Goal: Information Seeking & Learning: Check status

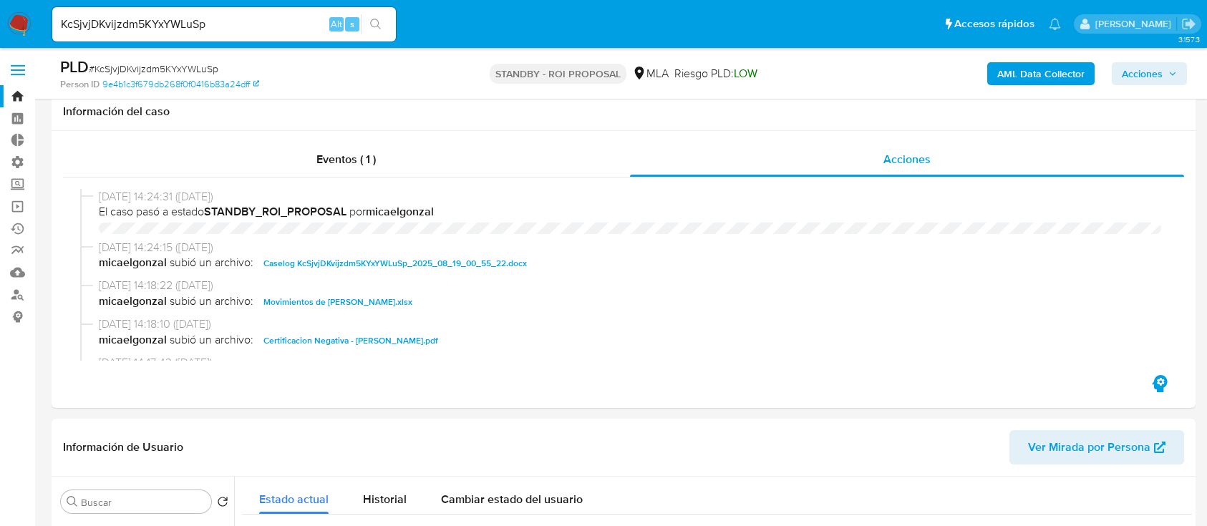
select select "10"
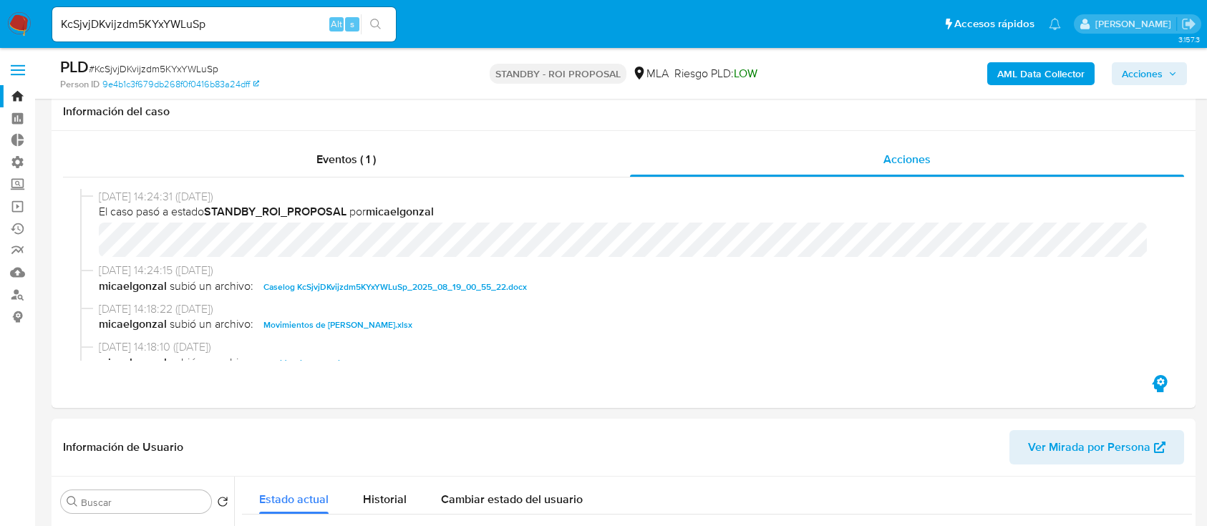
scroll to position [382, 0]
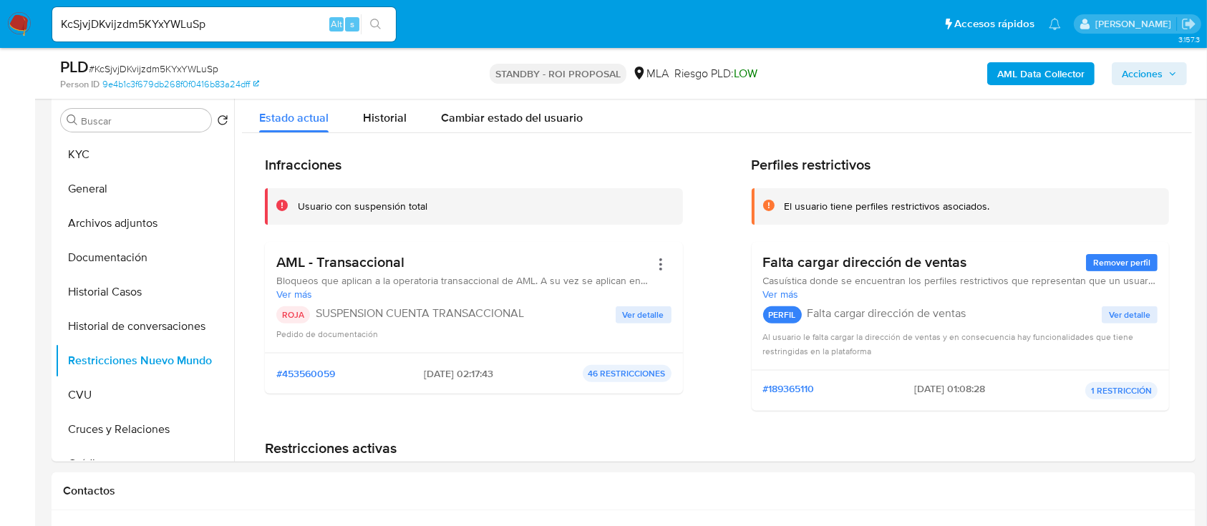
click at [17, 23] on img at bounding box center [19, 24] width 24 height 24
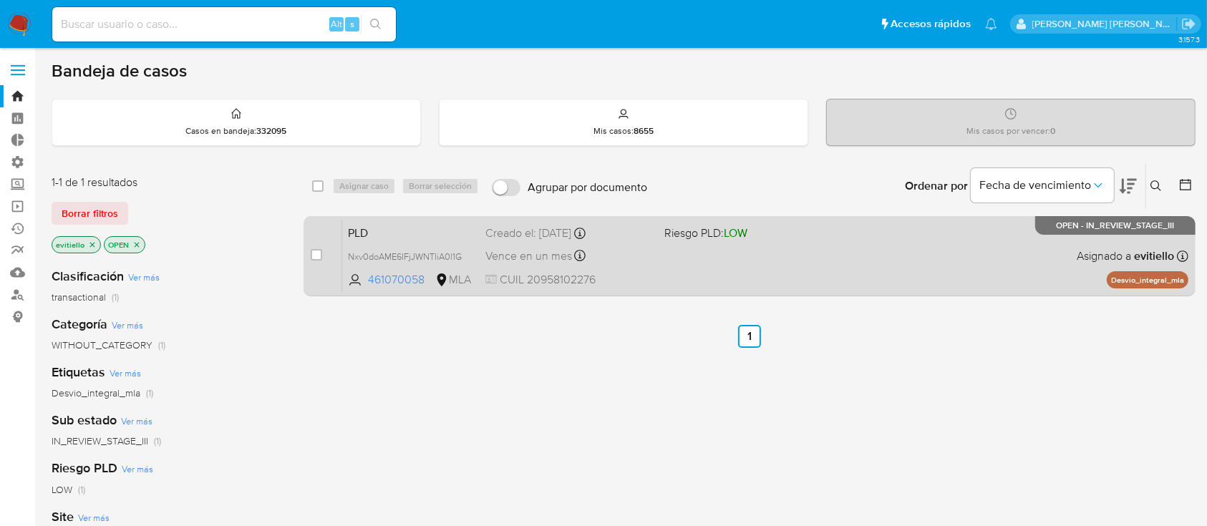
click at [889, 278] on div "PLD Nxv0doAME6IFjJWNTIiA0l1G 461070058 MLA Riesgo PLD: LOW Creado el: 12/07/202…" at bounding box center [765, 256] width 846 height 72
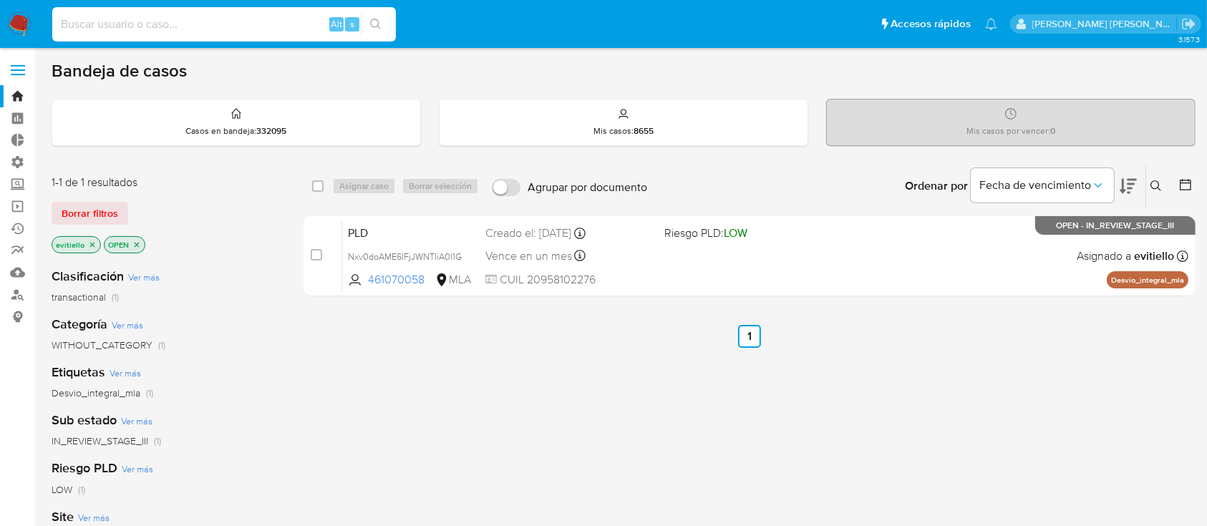
click at [239, 28] on input at bounding box center [224, 24] width 344 height 19
paste input "161873929"
type input "161873929"
click at [378, 22] on icon "search-icon" at bounding box center [375, 24] width 11 height 11
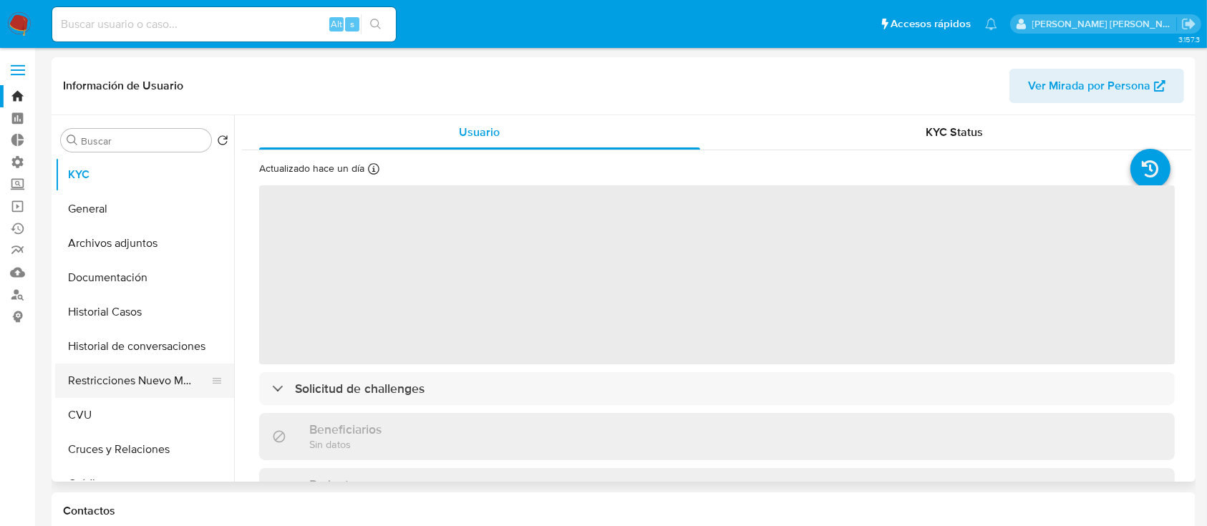
click at [126, 381] on button "Restricciones Nuevo Mundo" at bounding box center [139, 381] width 168 height 34
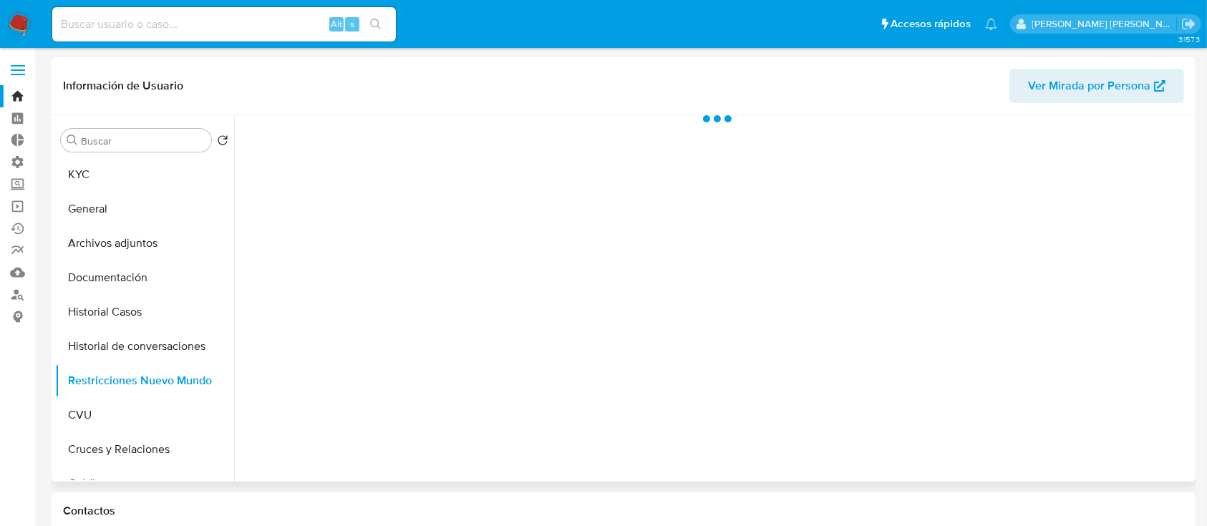
select select "10"
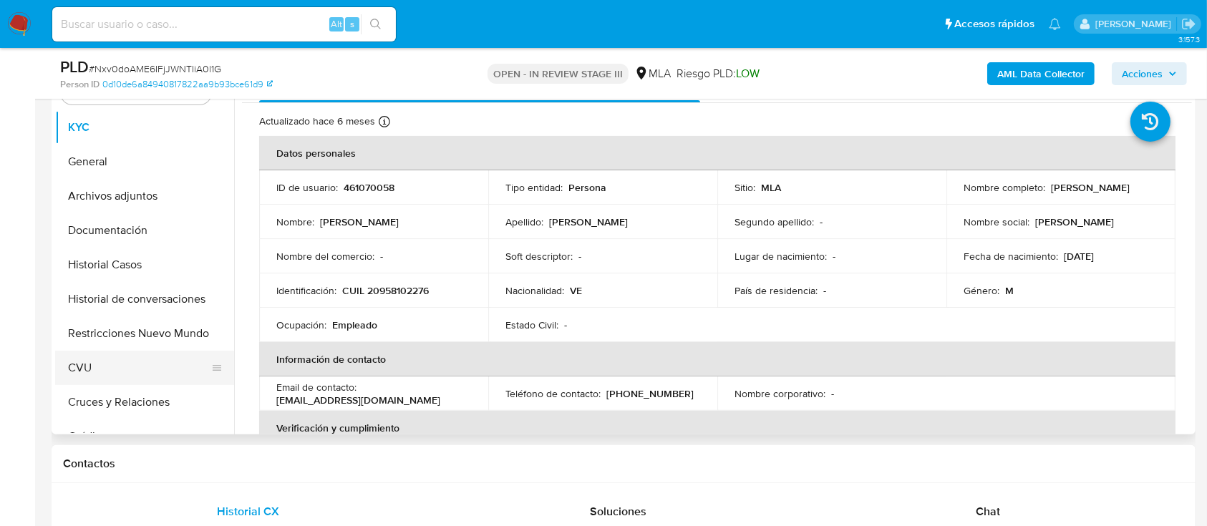
scroll to position [286, 0]
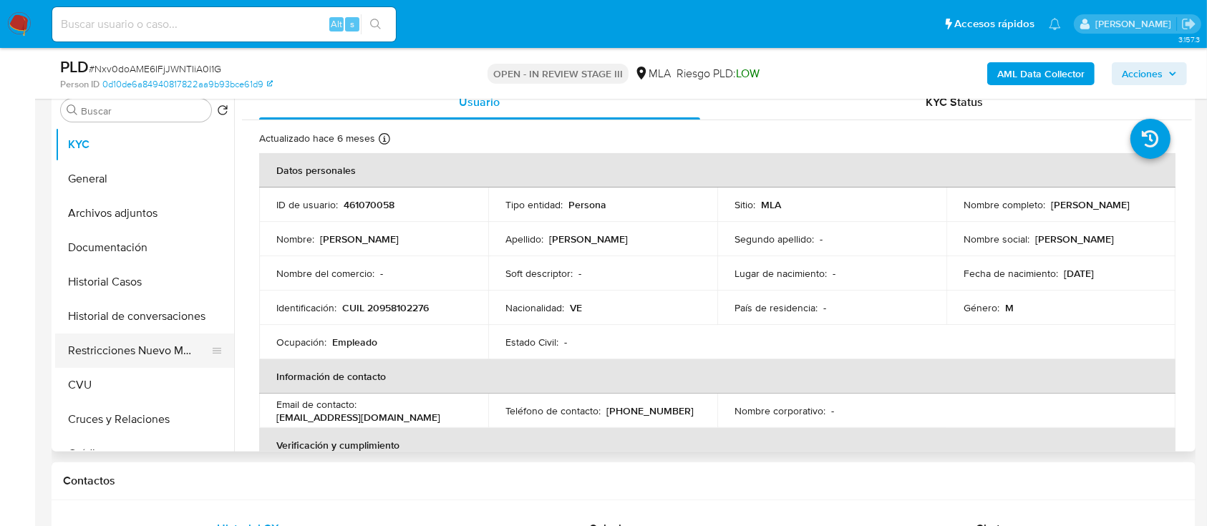
select select "10"
click at [143, 352] on button "Restricciones Nuevo Mundo" at bounding box center [139, 351] width 168 height 34
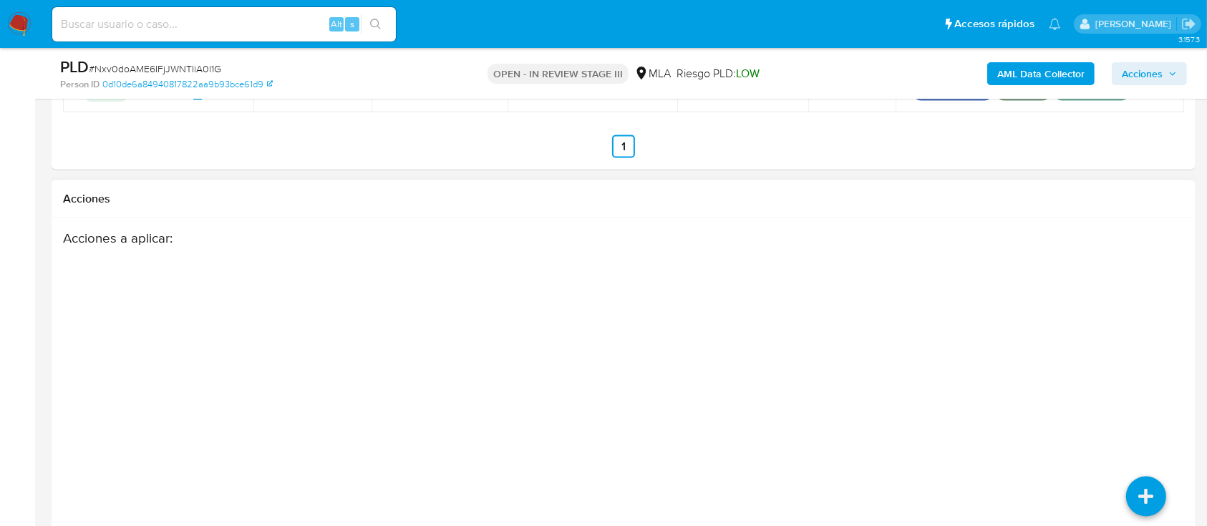
scroll to position [2284, 0]
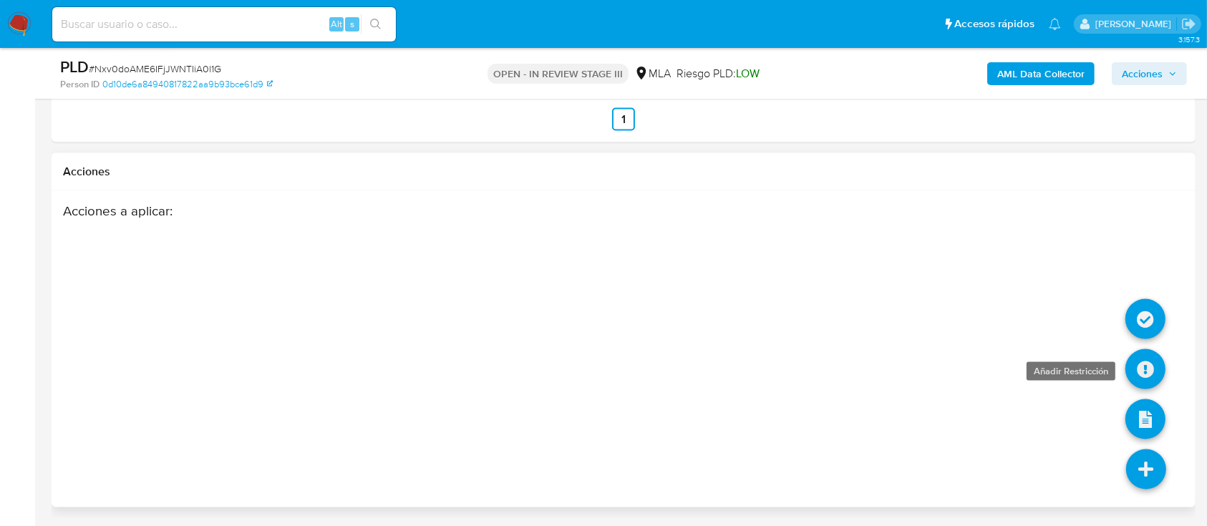
click at [1146, 369] on icon at bounding box center [1146, 369] width 40 height 40
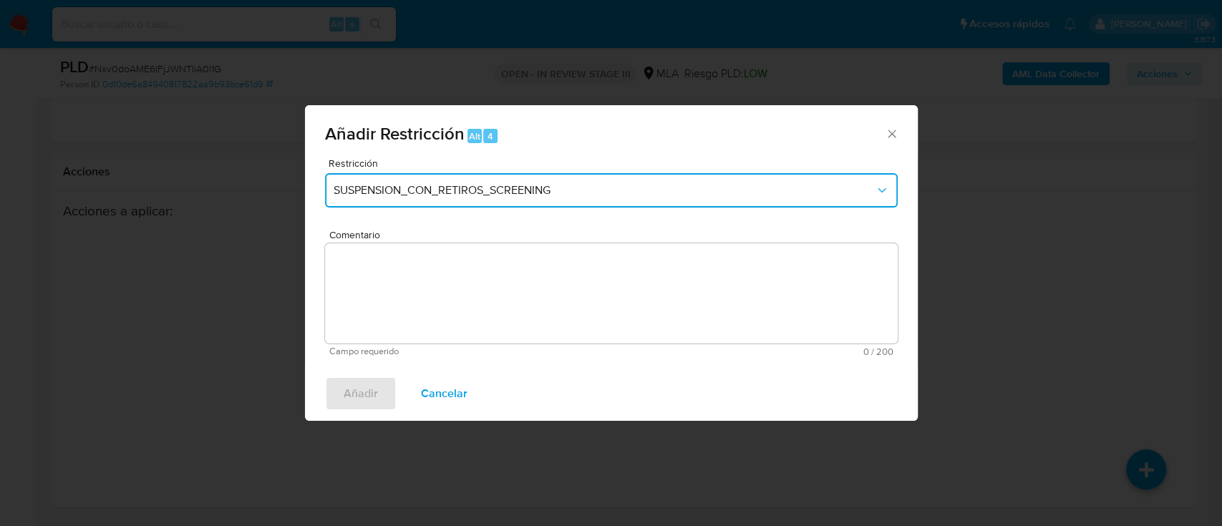
click at [463, 193] on span "SUSPENSION_CON_RETIROS_SCREENING" at bounding box center [604, 190] width 541 height 14
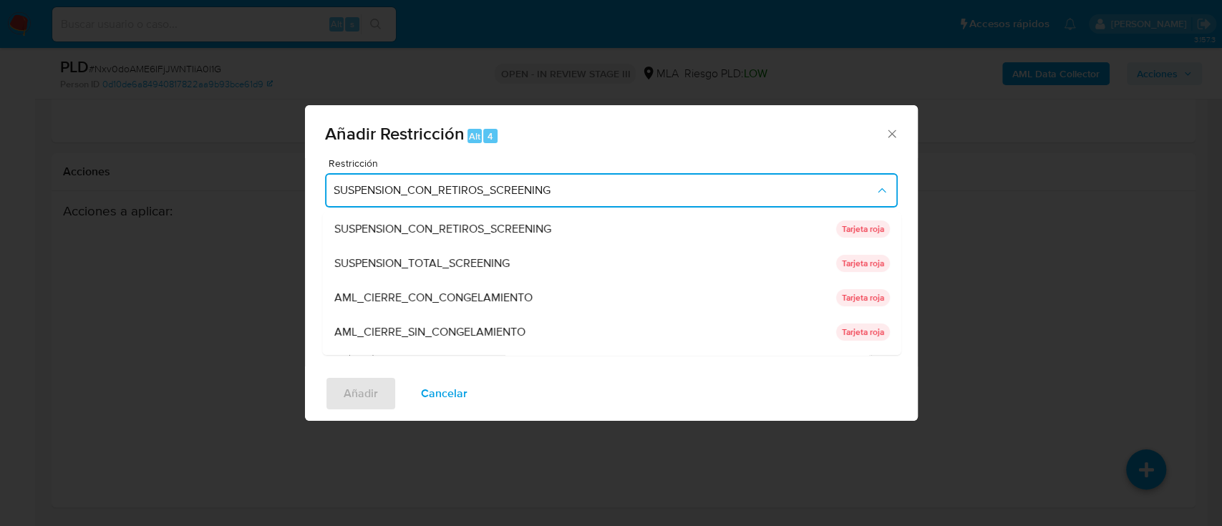
click at [890, 132] on icon "Cerrar ventana" at bounding box center [892, 134] width 8 height 8
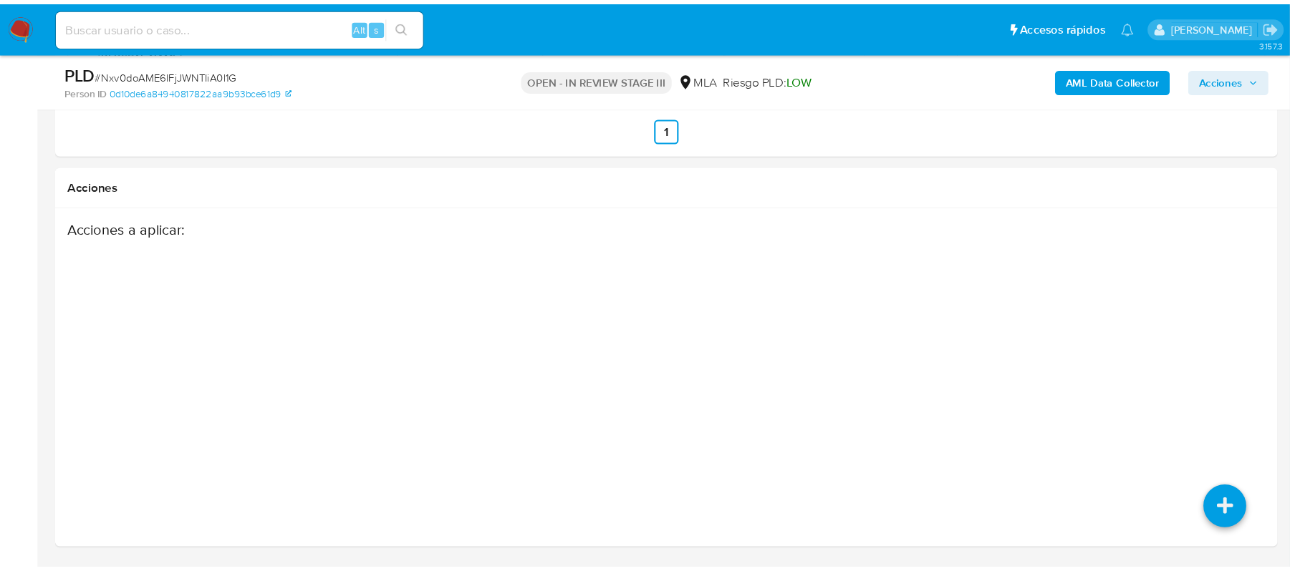
scroll to position [2251, 0]
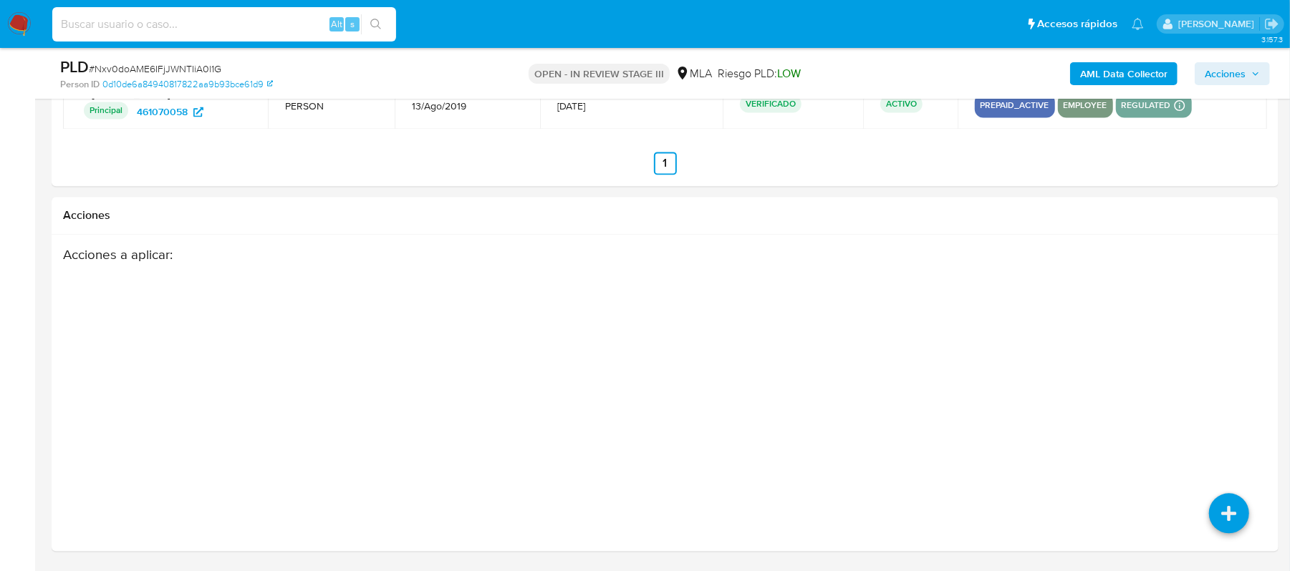
click at [259, 23] on input at bounding box center [224, 24] width 344 height 19
paste input "34227057"
type input "34227057"
click at [374, 14] on button "search-icon" at bounding box center [375, 24] width 29 height 20
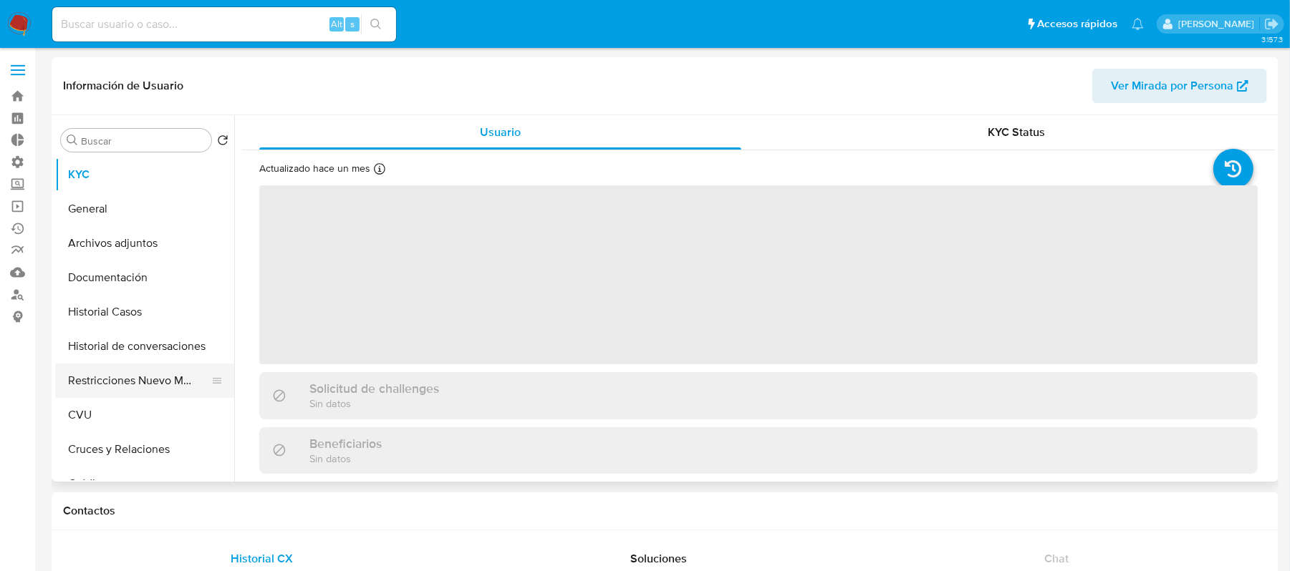
click at [159, 388] on button "Restricciones Nuevo Mundo" at bounding box center [139, 381] width 168 height 34
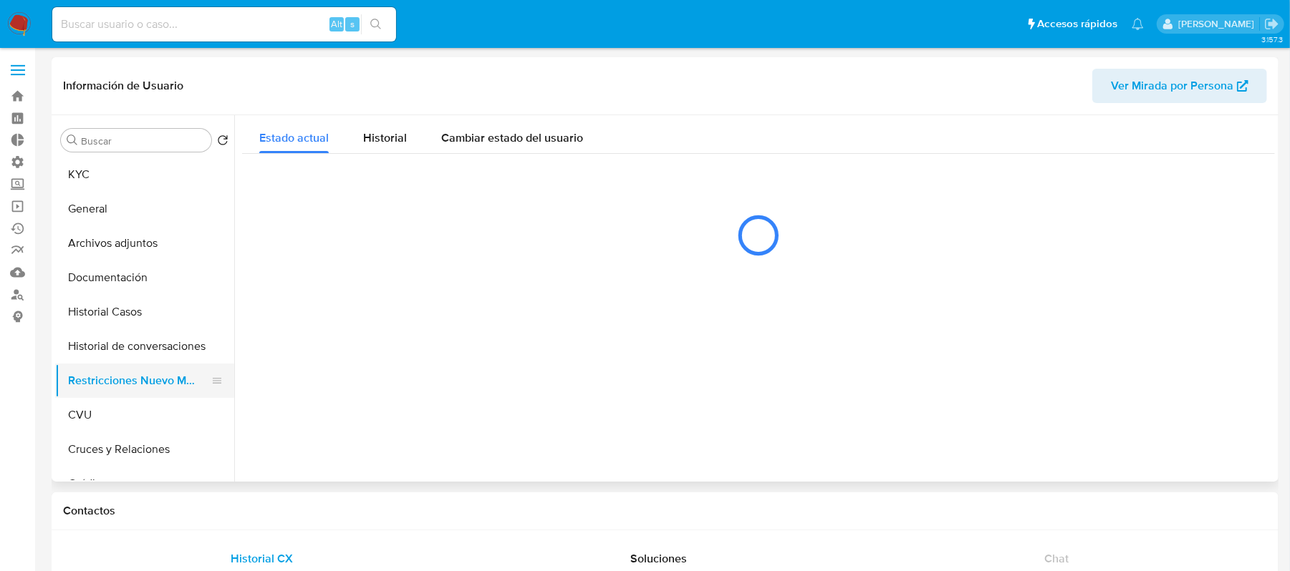
select select "10"
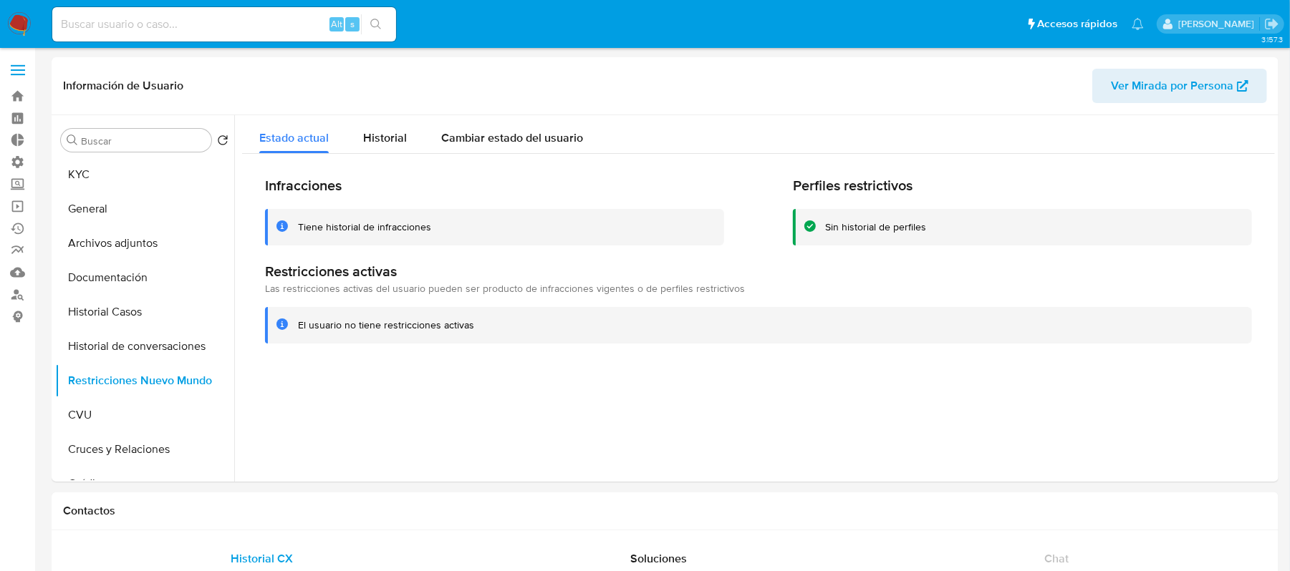
click at [282, 20] on input at bounding box center [224, 24] width 344 height 19
paste input "108207847"
type input "108207847"
click at [374, 24] on icon "search-icon" at bounding box center [375, 24] width 11 height 11
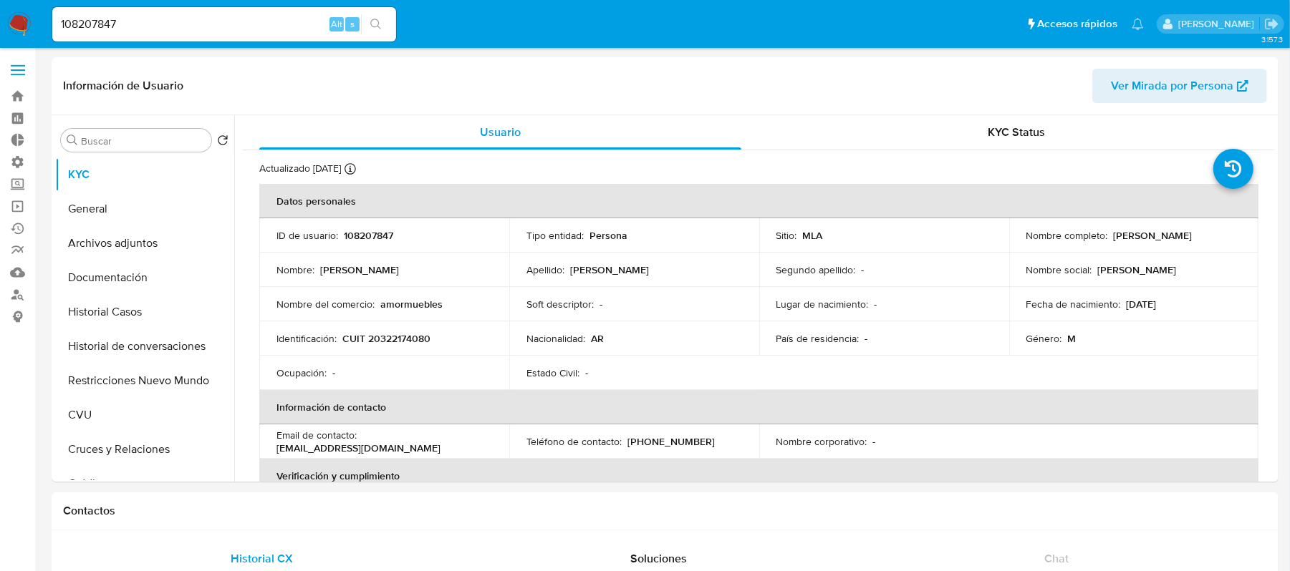
select select "10"
click at [175, 32] on input "108207847" at bounding box center [224, 24] width 344 height 19
paste input "70954924"
type input "70954924"
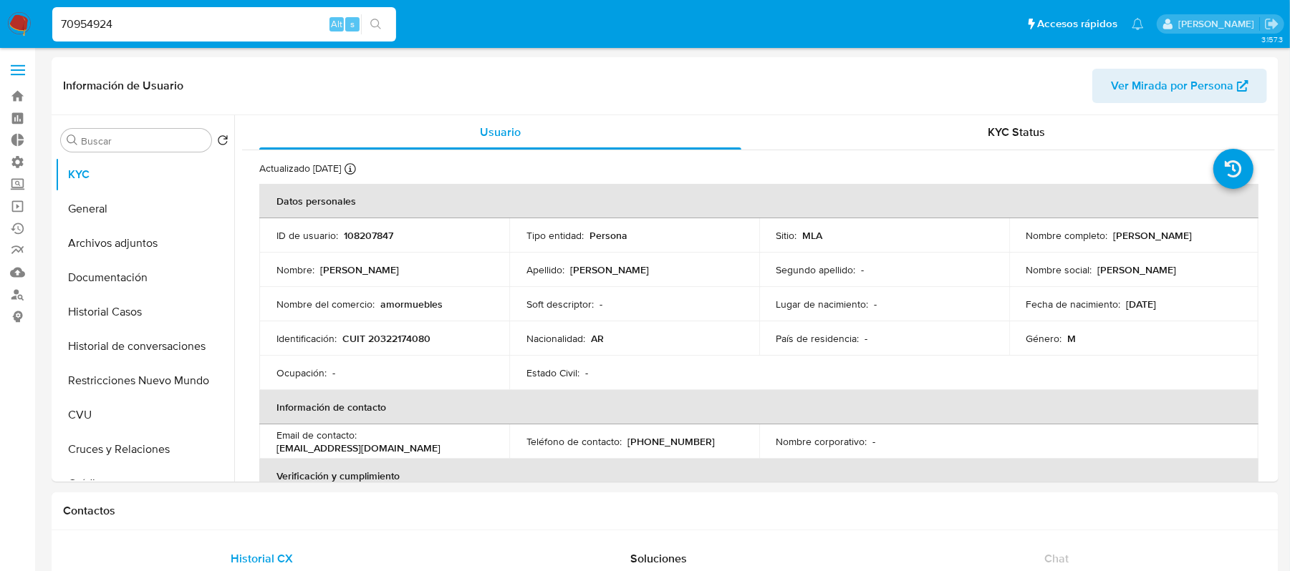
click at [374, 19] on icon "search-icon" at bounding box center [375, 24] width 11 height 11
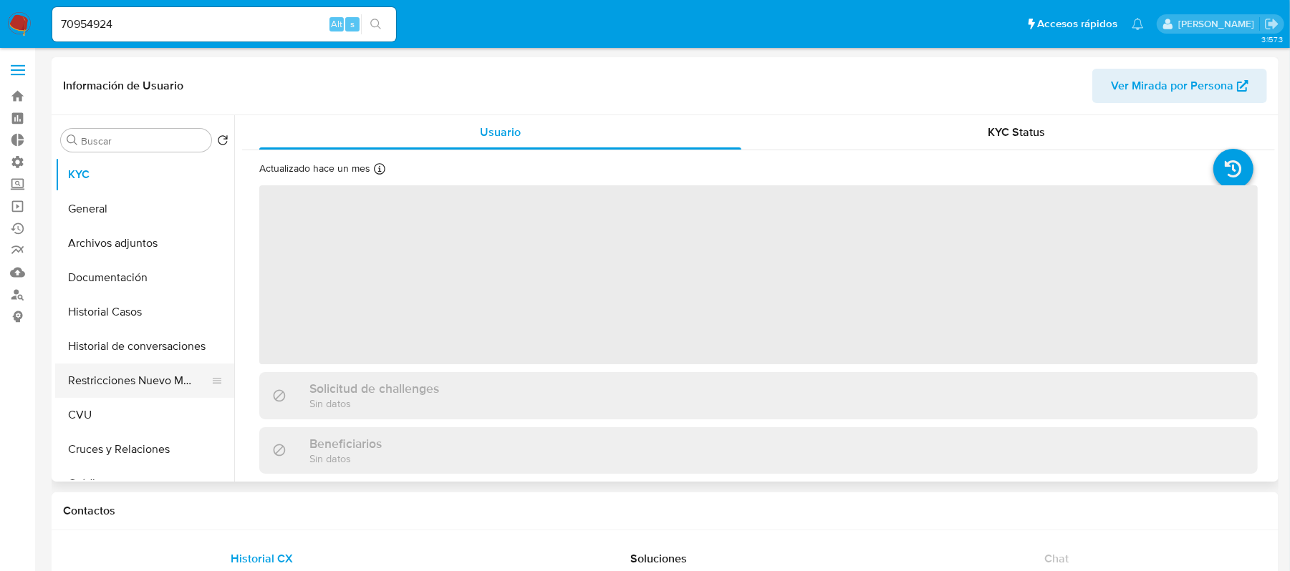
click at [153, 390] on button "Restricciones Nuevo Mundo" at bounding box center [139, 381] width 168 height 34
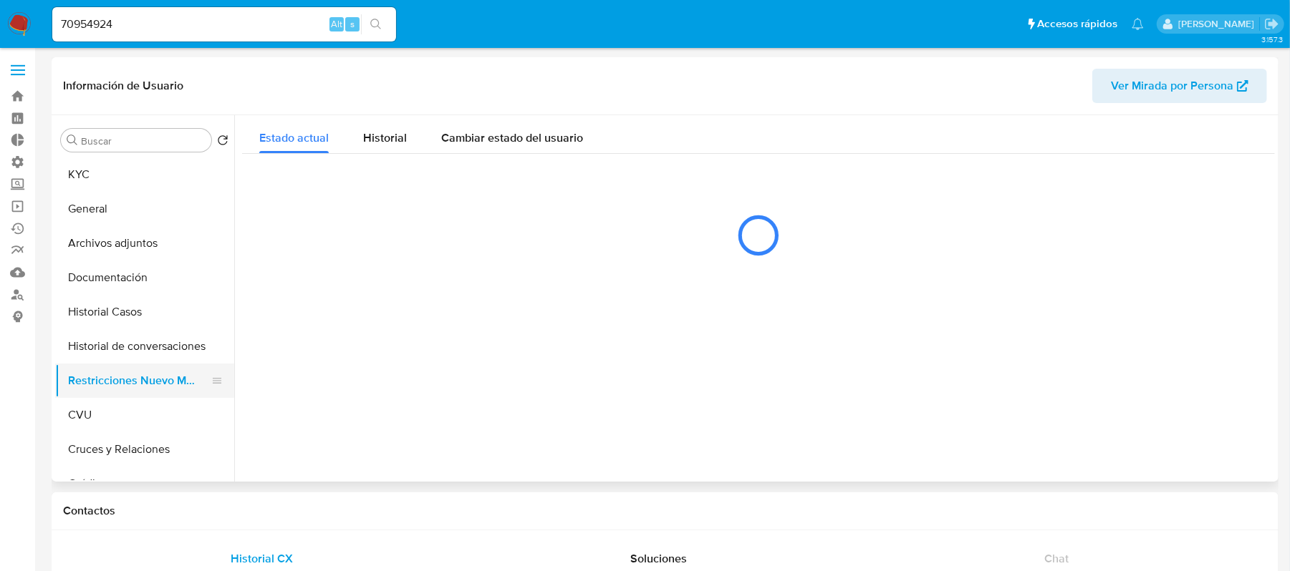
select select "10"
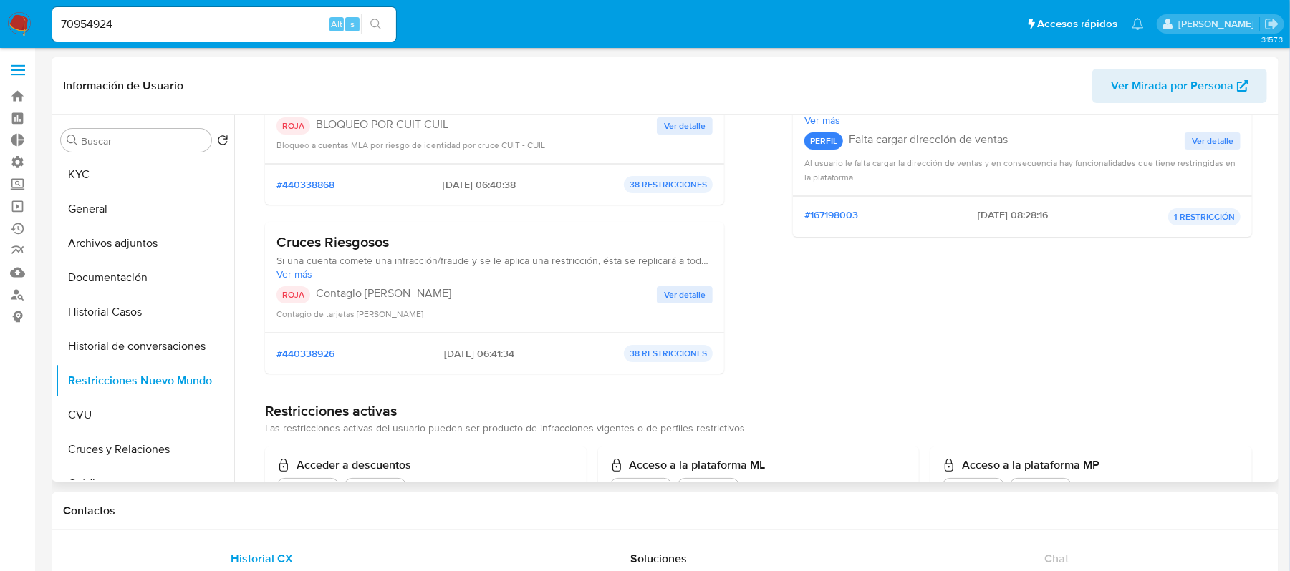
scroll to position [286, 0]
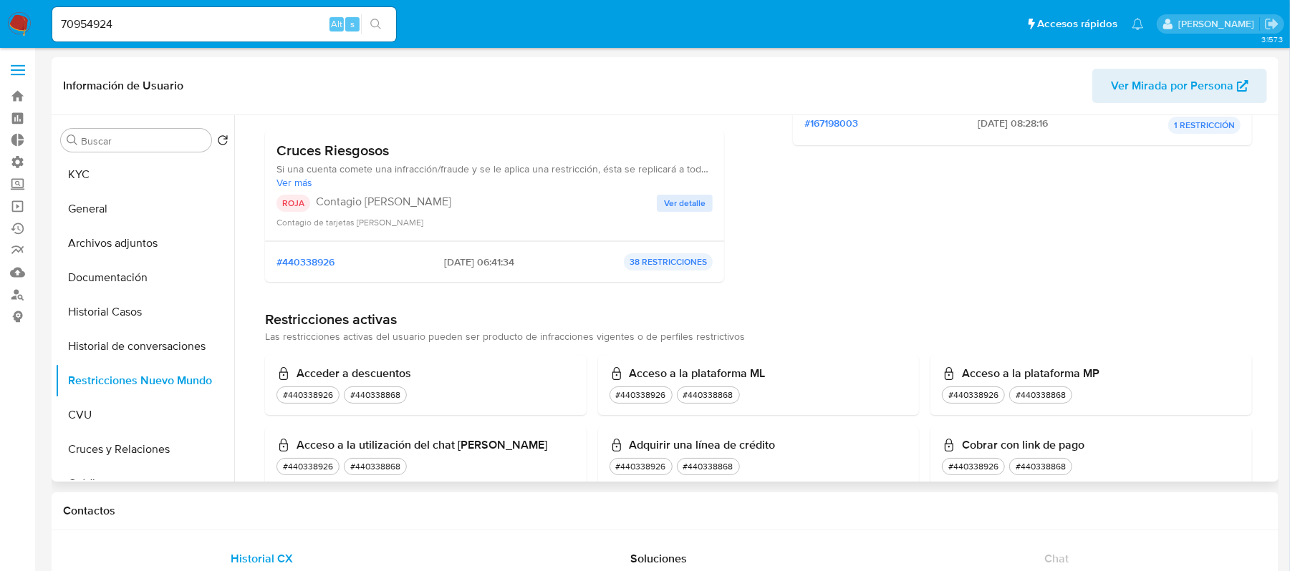
click at [672, 202] on span "Ver detalle" at bounding box center [685, 203] width 42 height 14
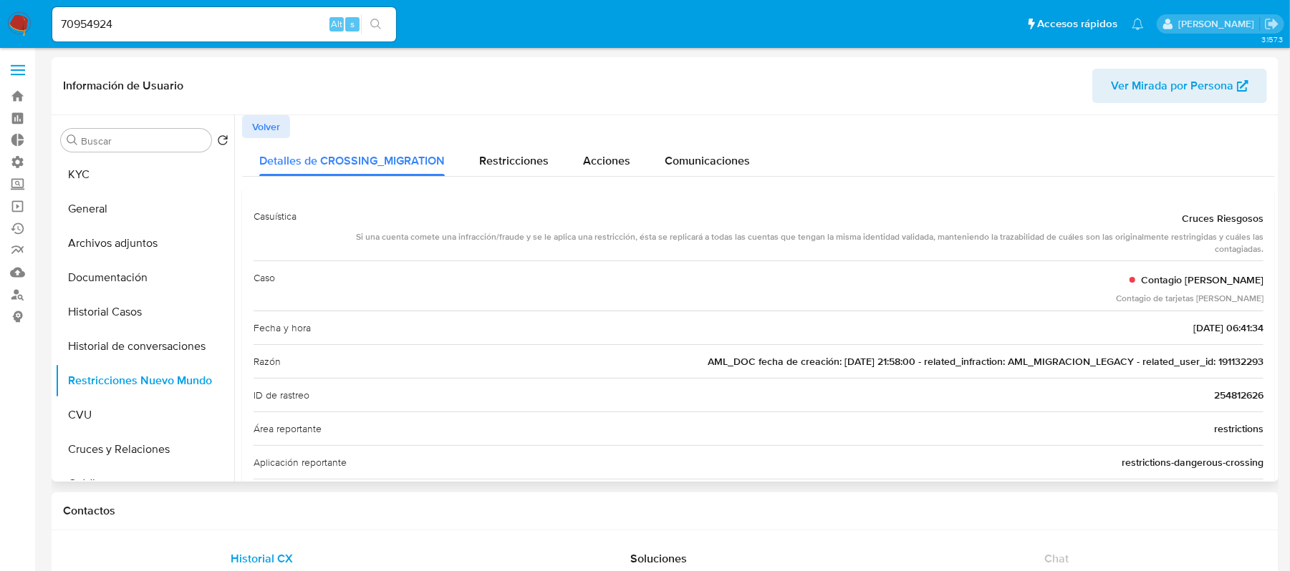
click at [1217, 357] on span "AML_DOC fecha de creación: 06/12/2021 21:58:00 - related_infraction: AML_MIGRAC…" at bounding box center [985, 361] width 556 height 14
click at [176, 16] on input "70954924" at bounding box center [224, 24] width 344 height 19
paste input "191132293"
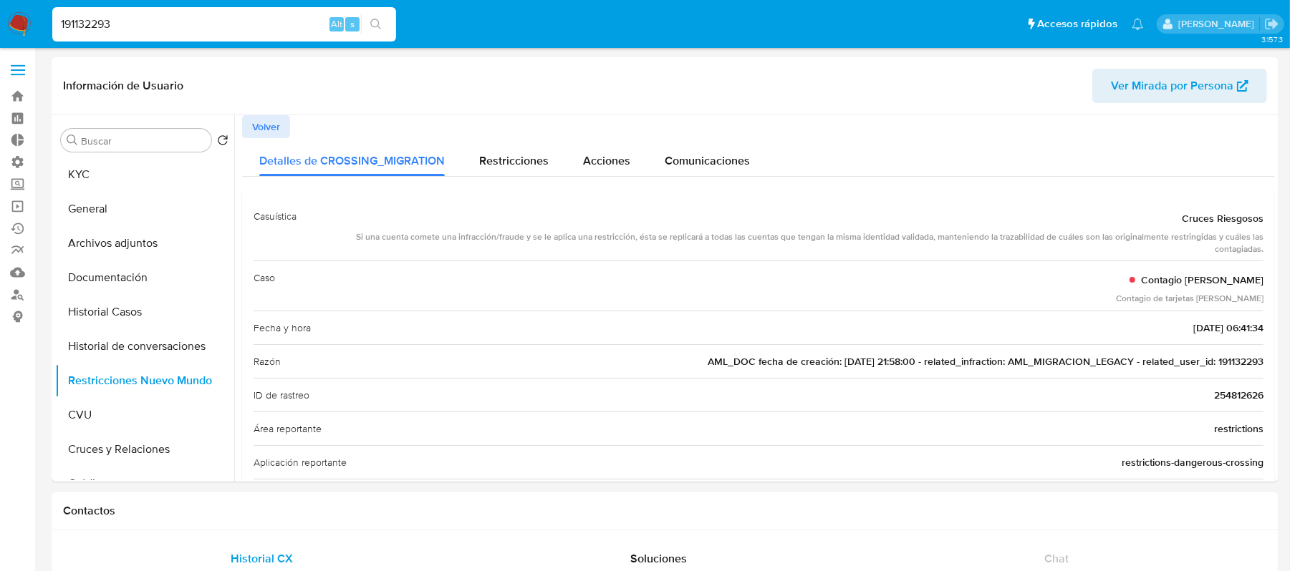
type input "191132293"
click at [373, 21] on icon "search-icon" at bounding box center [375, 24] width 11 height 11
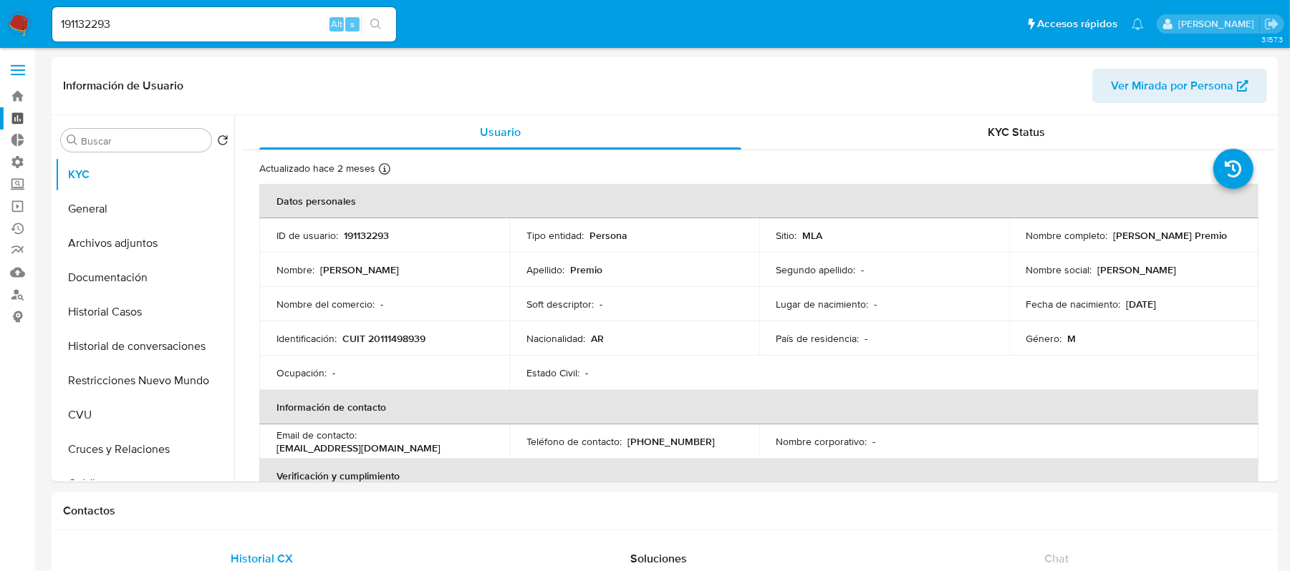
select select "10"
click at [238, 15] on input "191132293" at bounding box center [224, 24] width 344 height 19
click at [170, 384] on button "Restricciones Nuevo Mundo" at bounding box center [139, 381] width 168 height 34
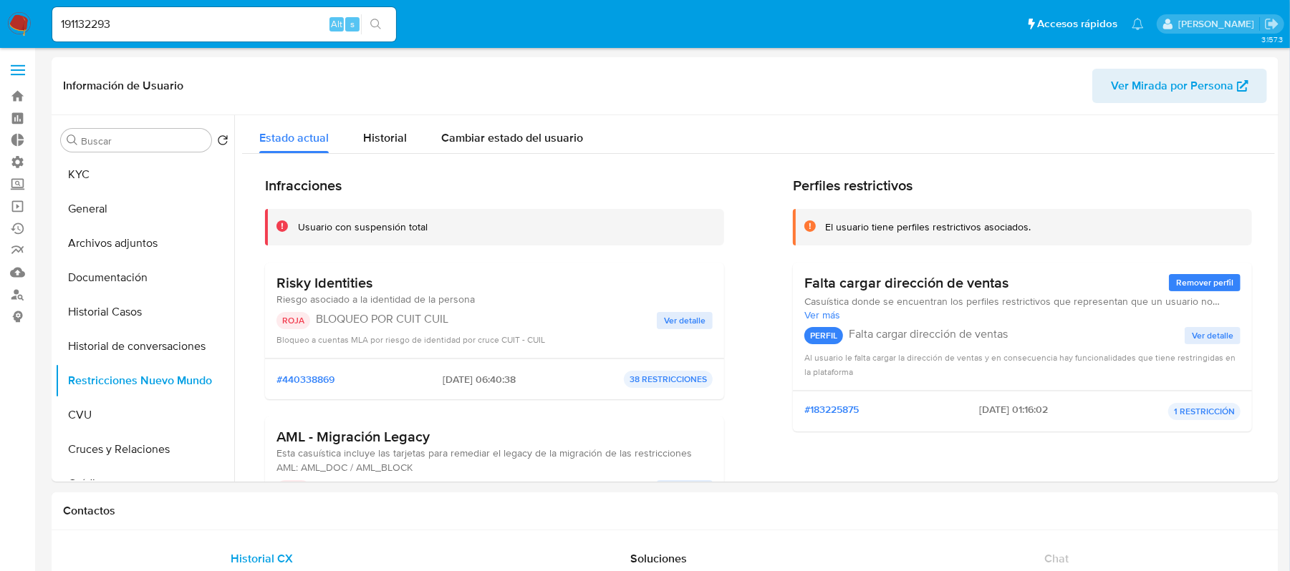
click at [189, 21] on input "191132293" at bounding box center [224, 24] width 344 height 19
paste input "260666009"
type input "260666009"
click at [375, 26] on icon "search-icon" at bounding box center [375, 24] width 11 height 11
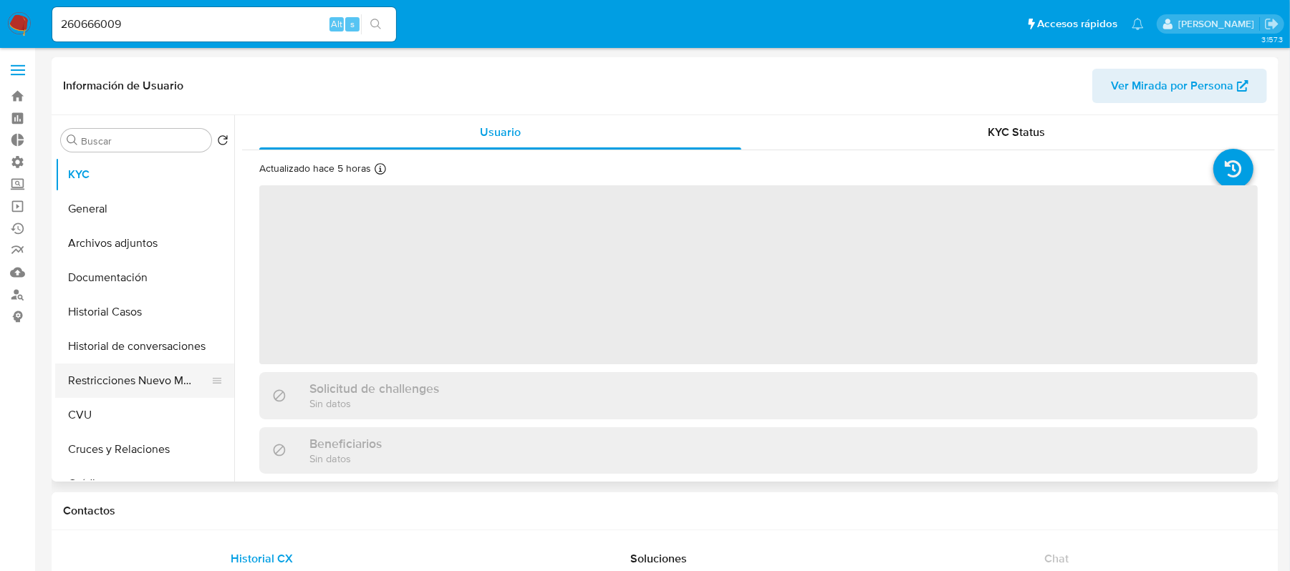
click at [148, 385] on button "Restricciones Nuevo Mundo" at bounding box center [139, 381] width 168 height 34
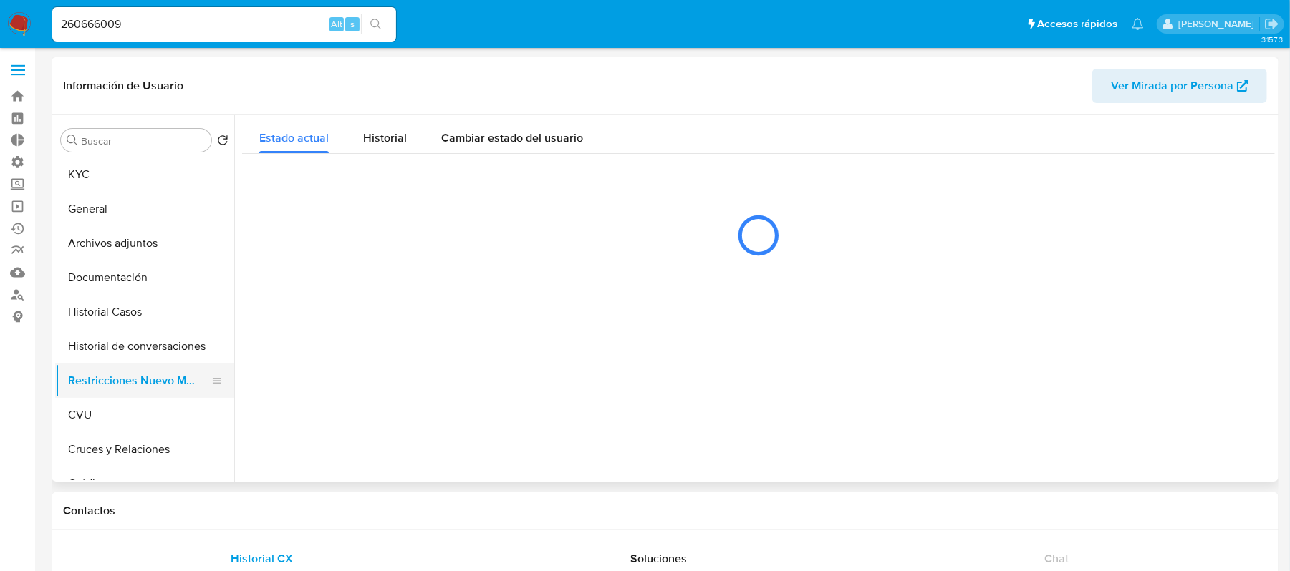
select select "10"
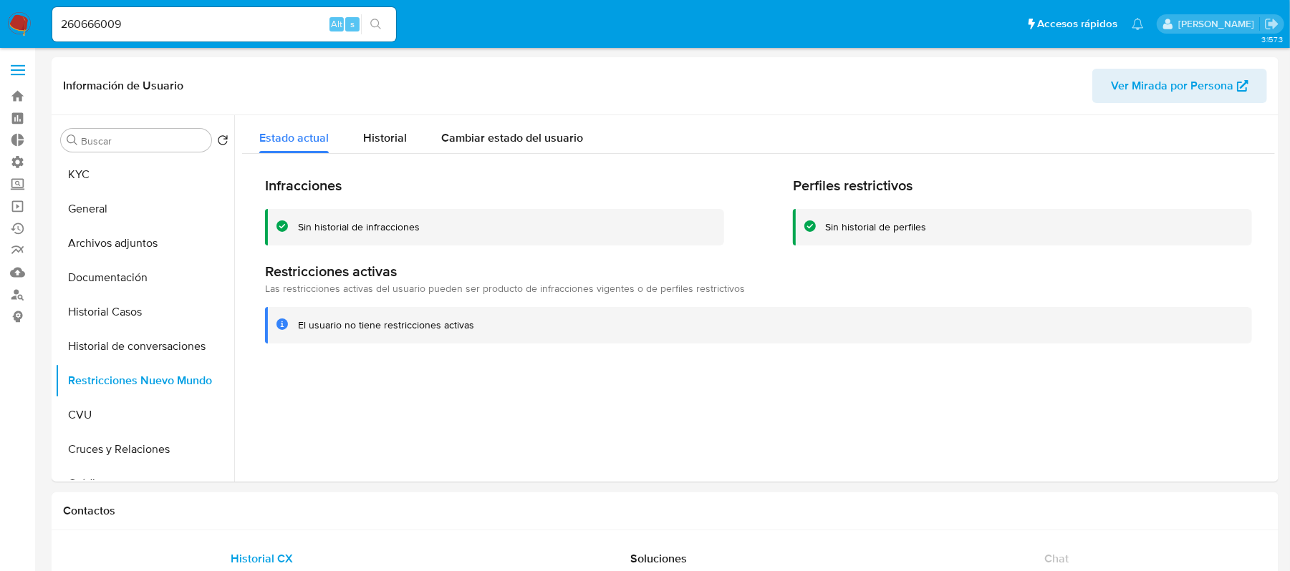
click at [193, 21] on input "260666009" at bounding box center [224, 24] width 344 height 19
paste input "179439463"
type input "179439463"
click at [373, 20] on icon "search-icon" at bounding box center [375, 24] width 11 height 11
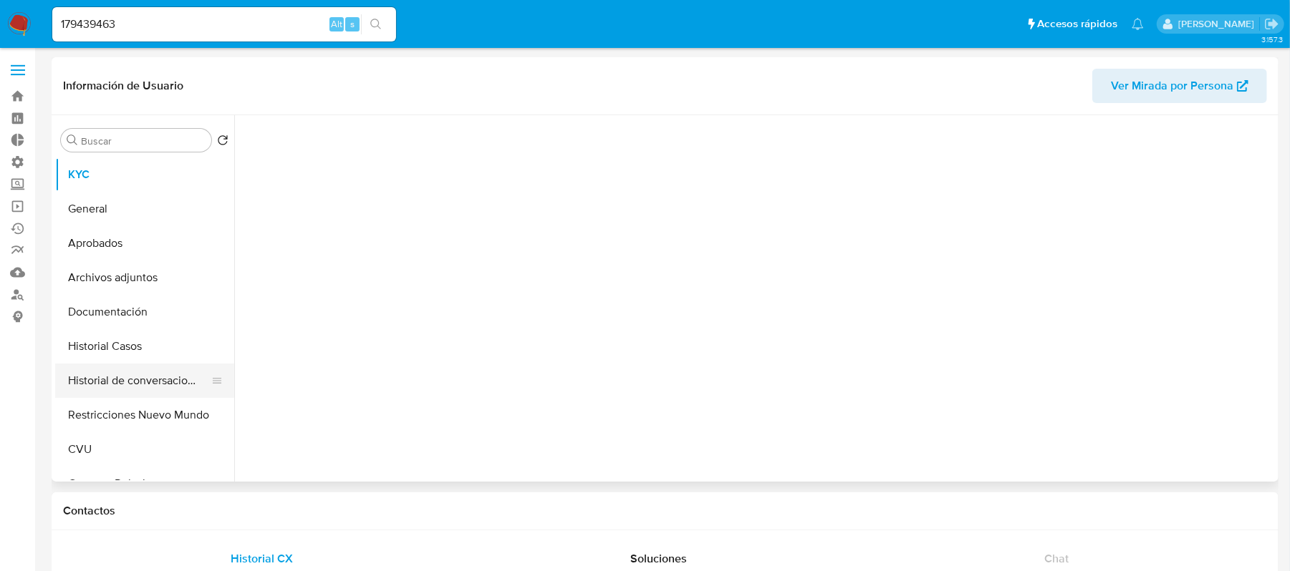
click at [135, 396] on button "Historial de conversaciones" at bounding box center [139, 381] width 168 height 34
click at [135, 425] on button "Restricciones Nuevo Mundo" at bounding box center [139, 415] width 168 height 34
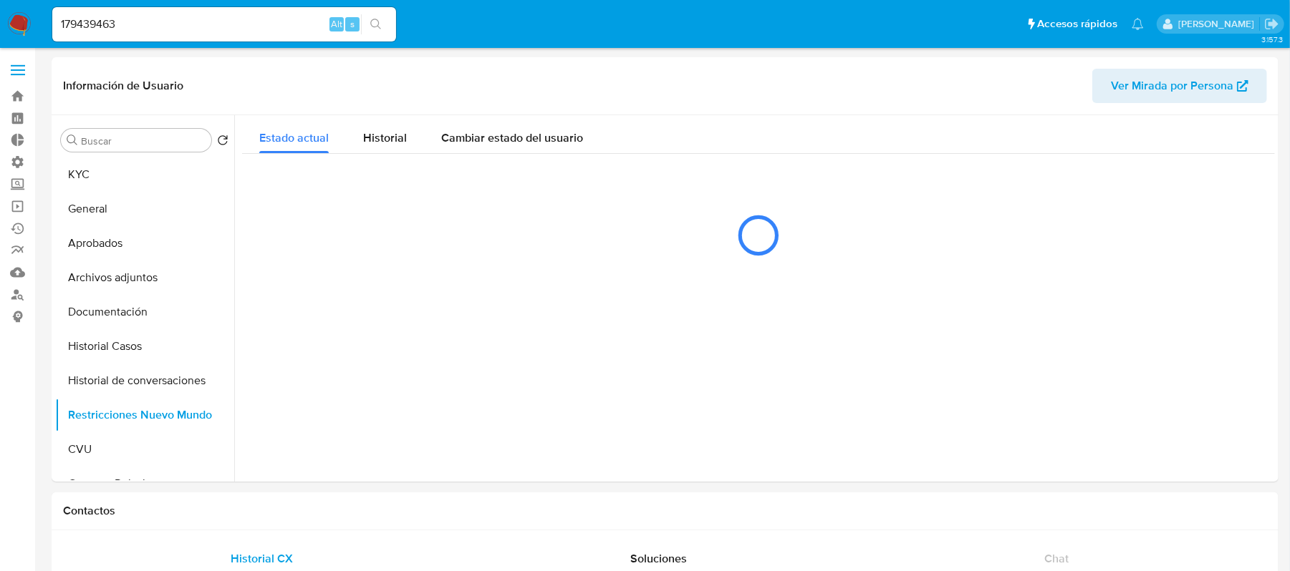
select select "10"
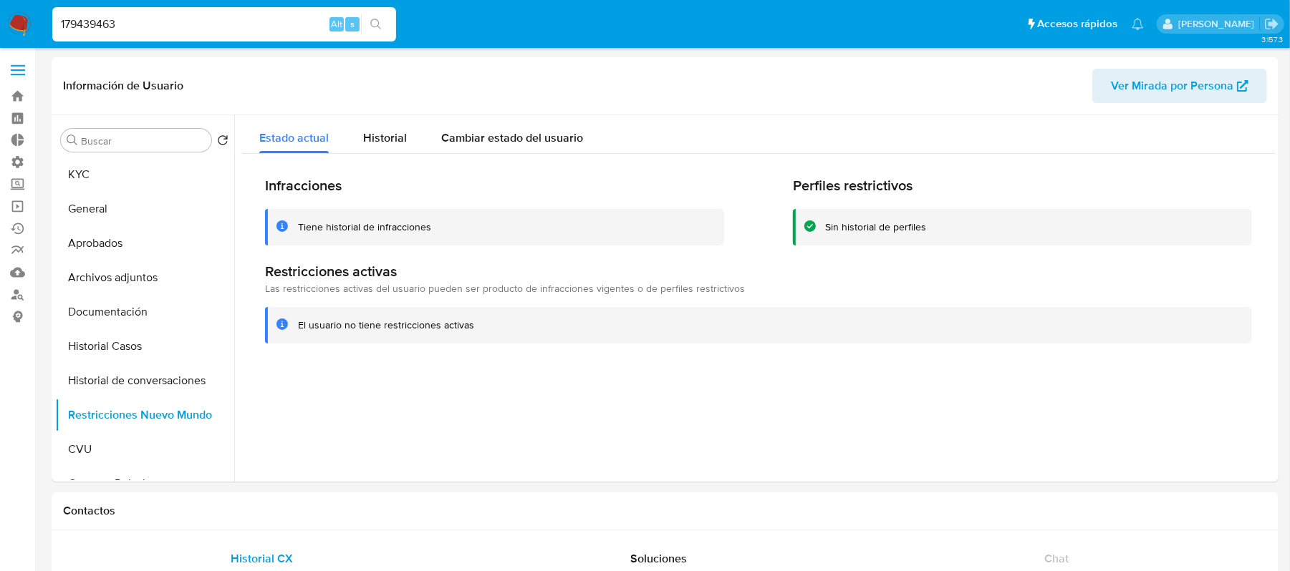
click at [162, 21] on input "179439463" at bounding box center [224, 24] width 344 height 19
paste input "275220707"
type input "275220707"
click at [362, 24] on button "search-icon" at bounding box center [375, 24] width 29 height 20
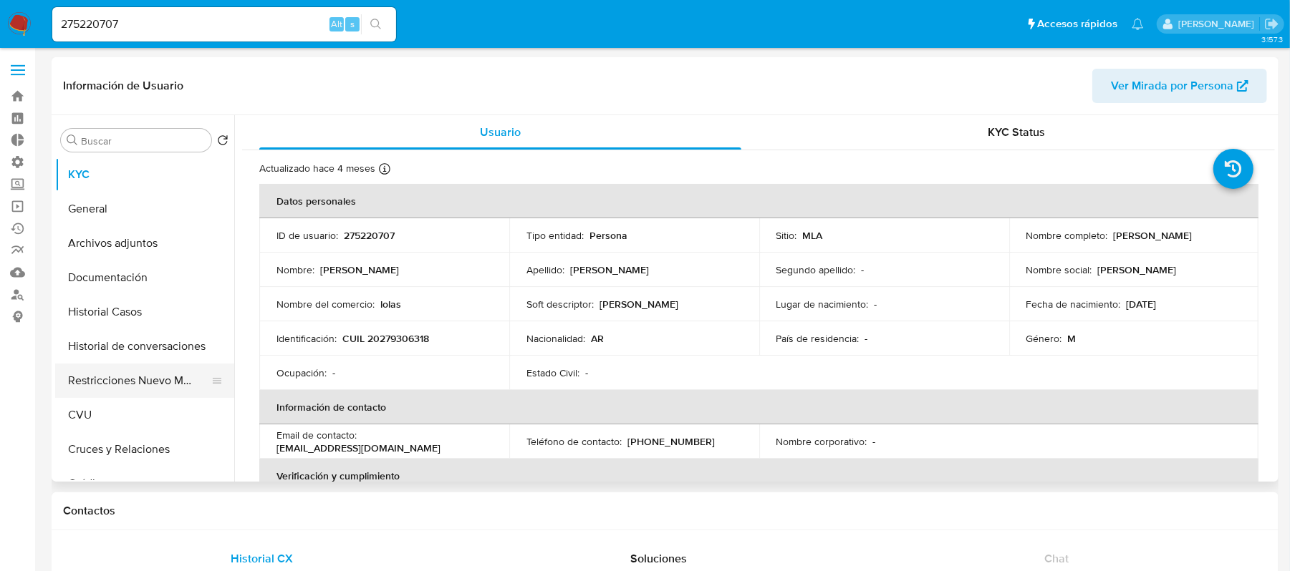
click at [143, 384] on button "Restricciones Nuevo Mundo" at bounding box center [139, 381] width 168 height 34
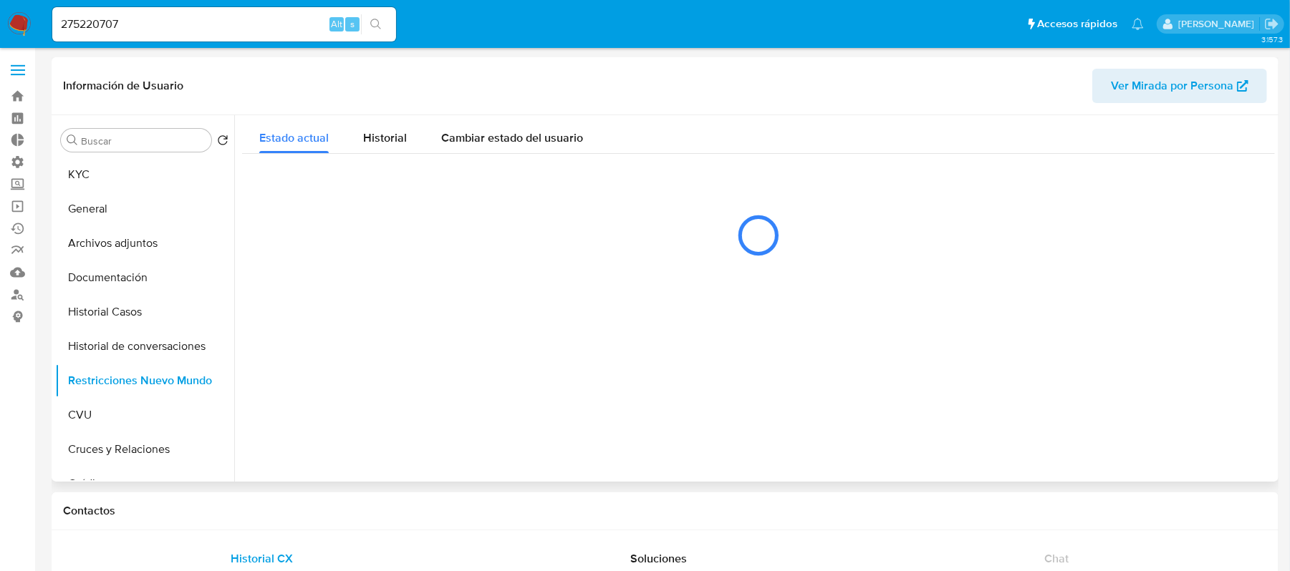
select select "10"
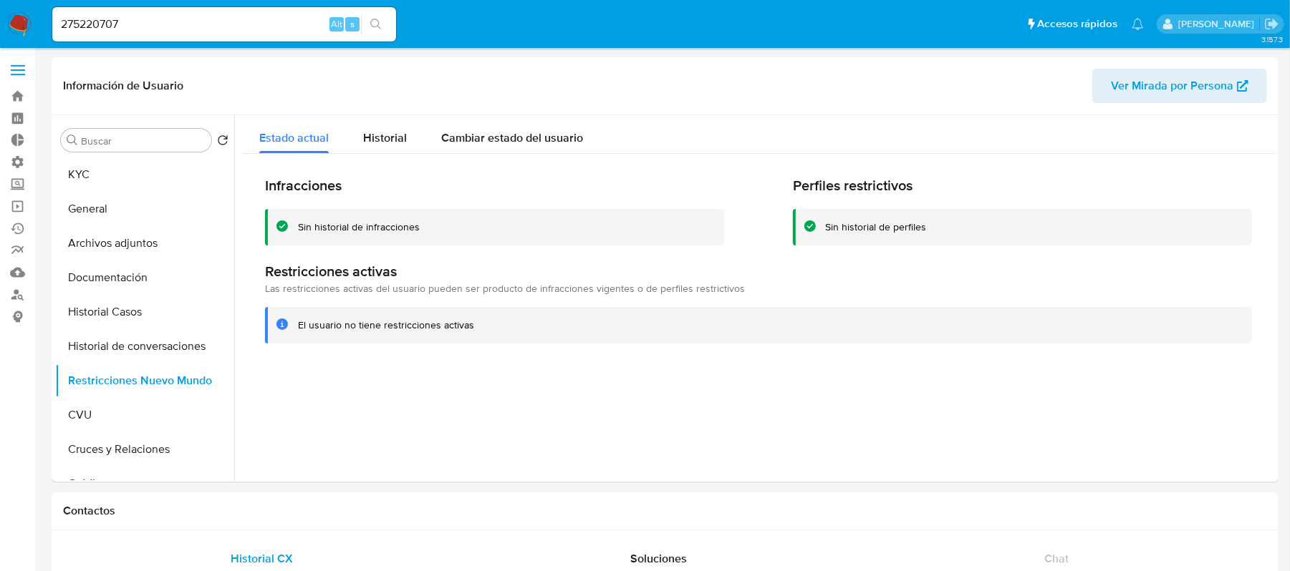
click at [184, 30] on input "275220707" at bounding box center [224, 24] width 344 height 19
paste input "381934151"
type input "381934151"
click at [377, 29] on icon "search-icon" at bounding box center [375, 24] width 11 height 11
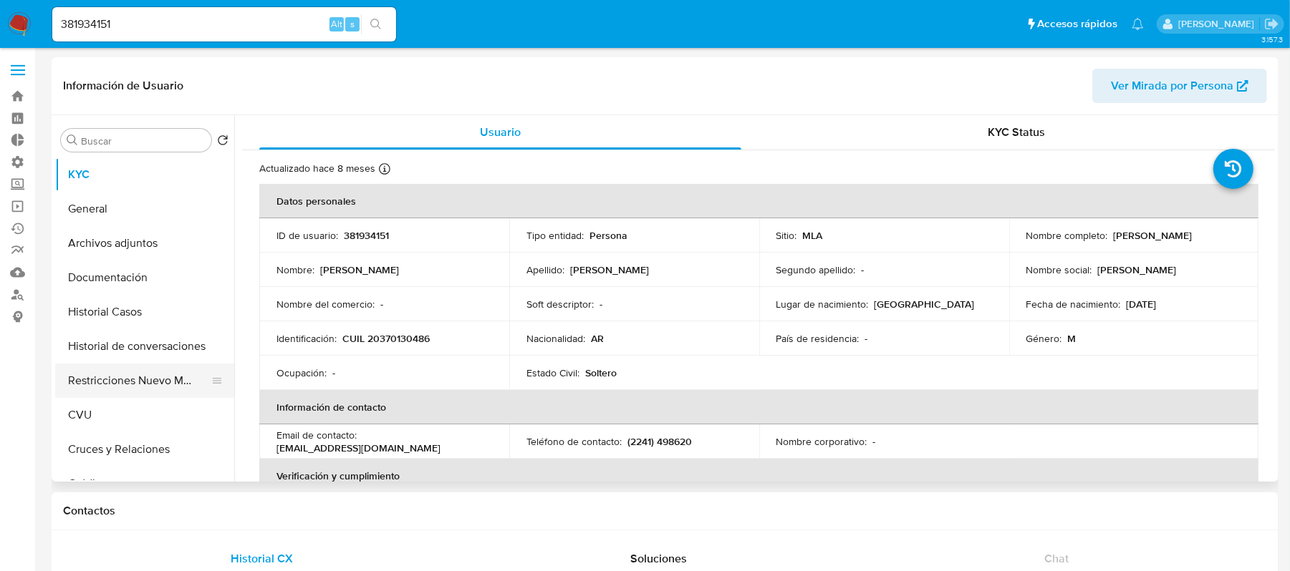
select select "10"
click at [152, 382] on button "Restricciones Nuevo Mundo" at bounding box center [139, 381] width 168 height 34
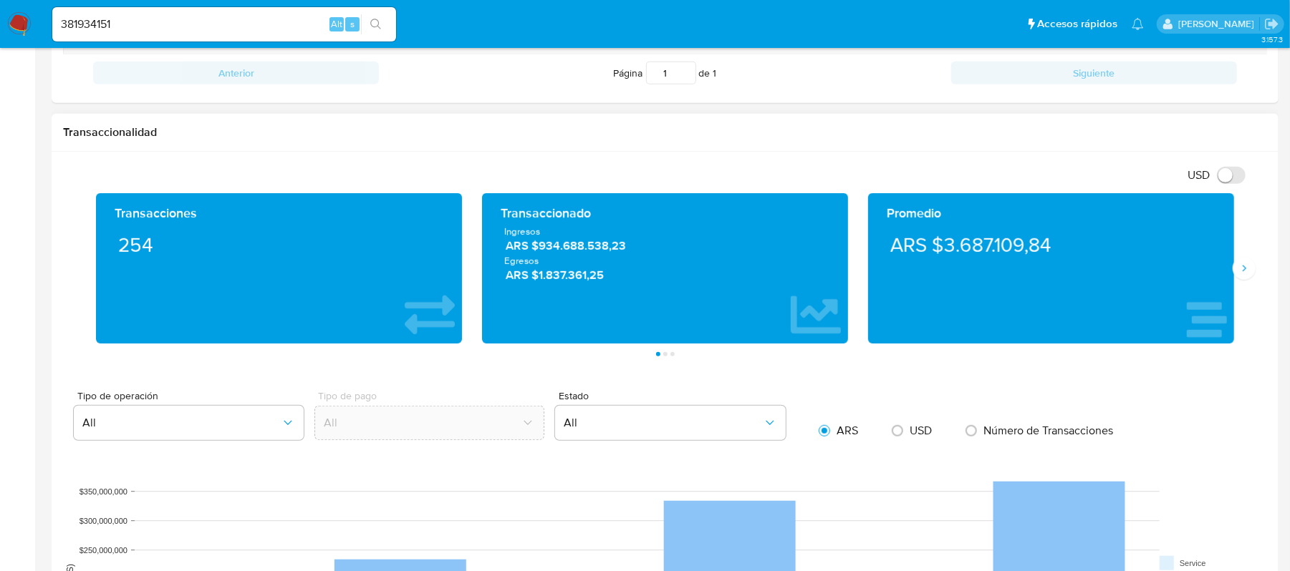
scroll to position [382, 0]
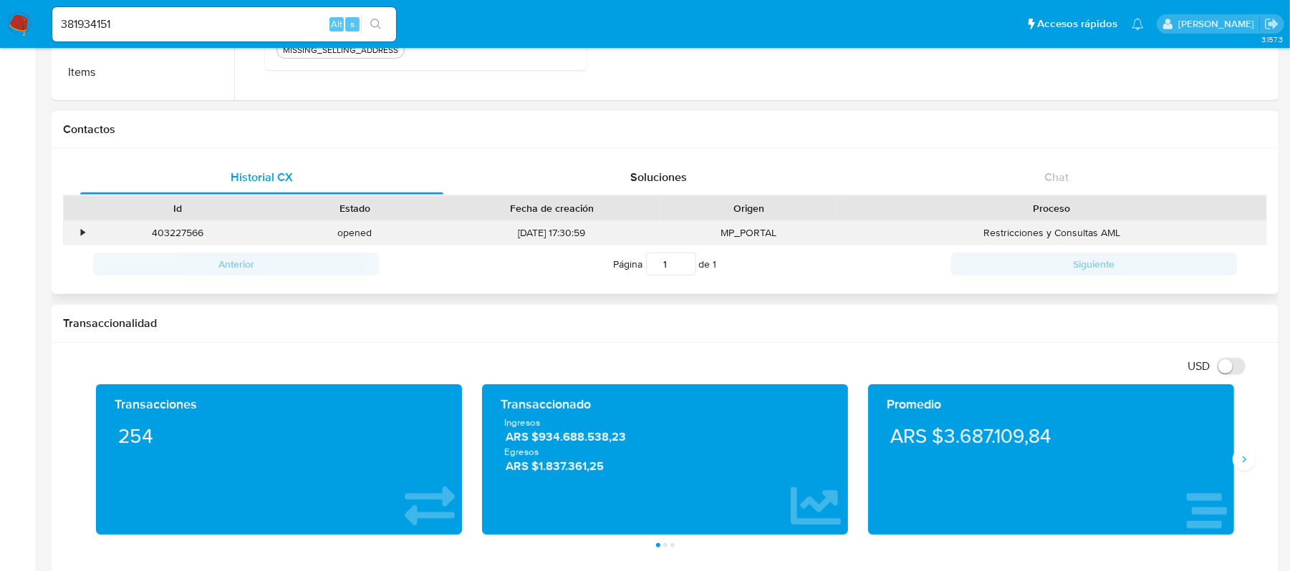
click at [86, 238] on div "•" at bounding box center [76, 233] width 25 height 24
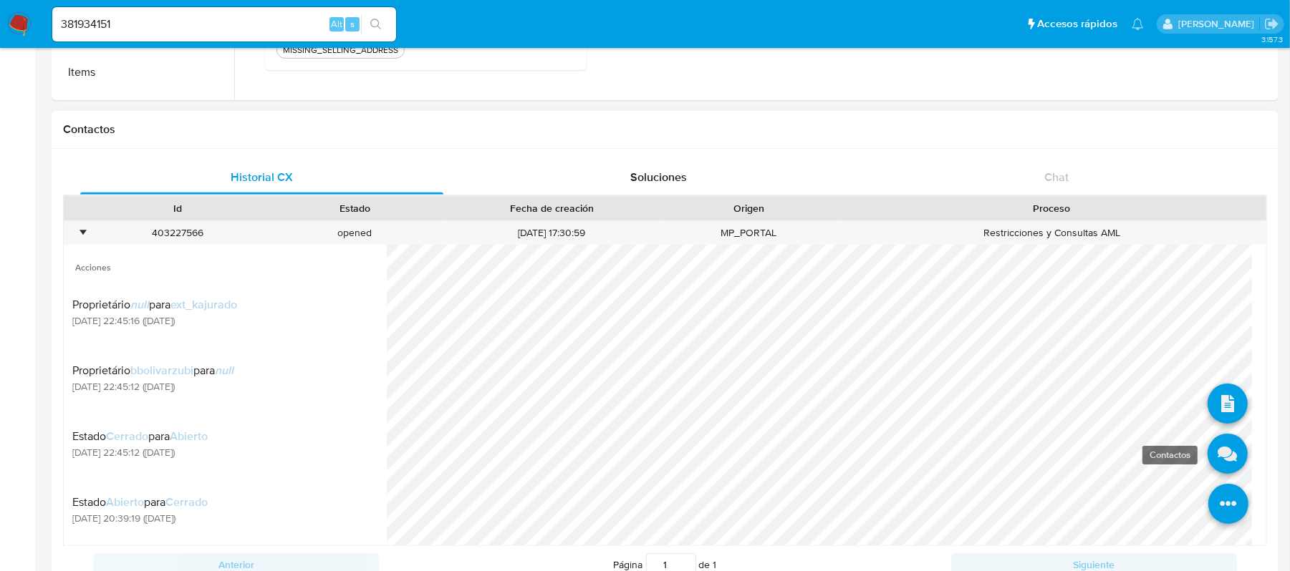
click at [1207, 448] on icon at bounding box center [1227, 454] width 40 height 40
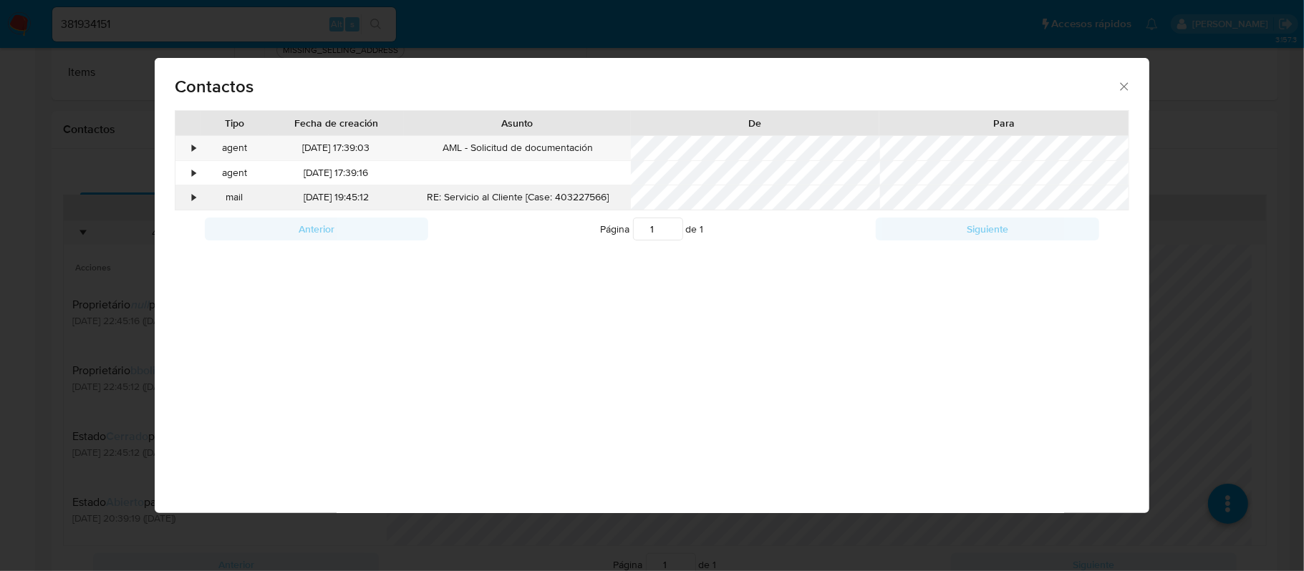
click at [193, 195] on div "•" at bounding box center [195, 197] width 4 height 14
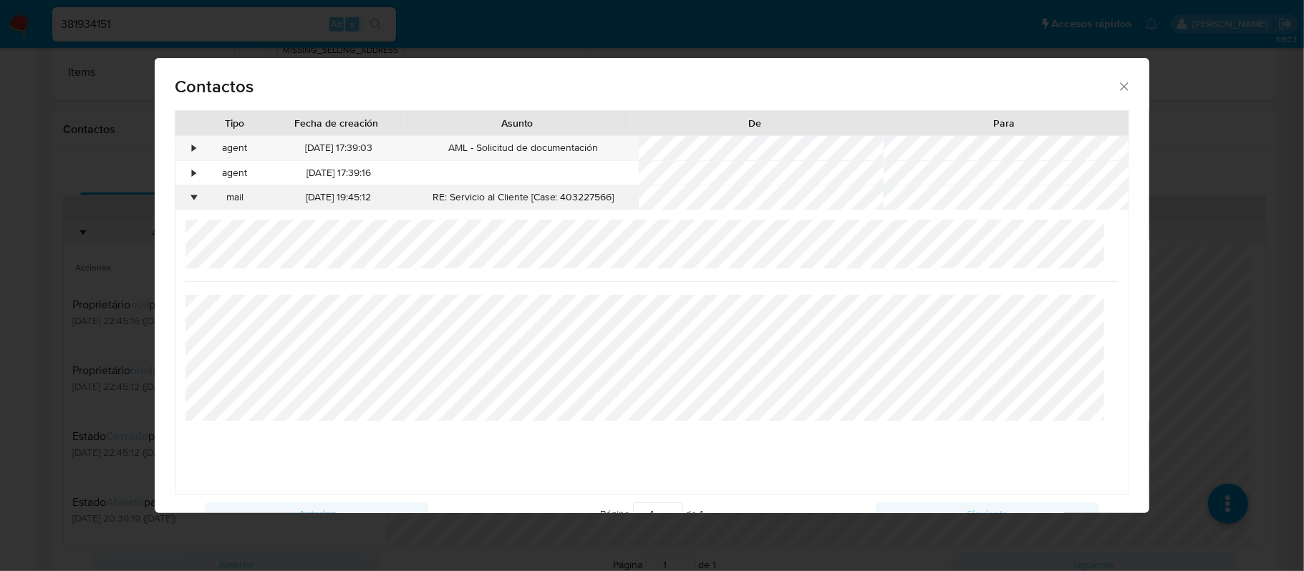
click at [193, 195] on div "•" at bounding box center [195, 197] width 4 height 14
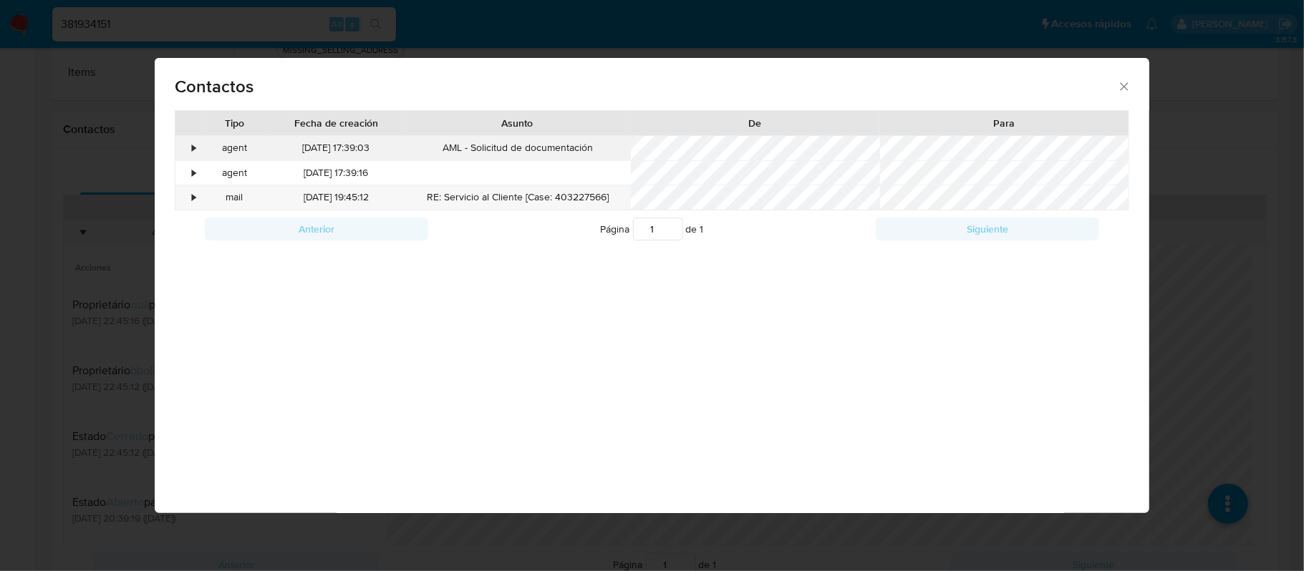
click at [193, 150] on div "•" at bounding box center [195, 148] width 4 height 14
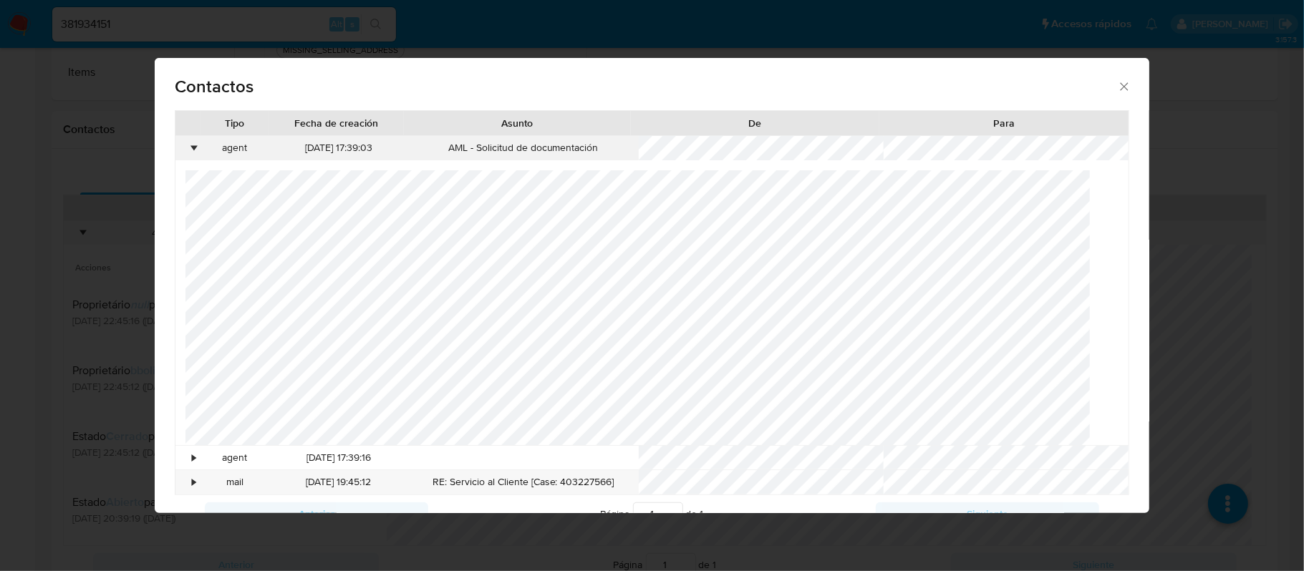
click at [193, 150] on div "•" at bounding box center [195, 148] width 4 height 14
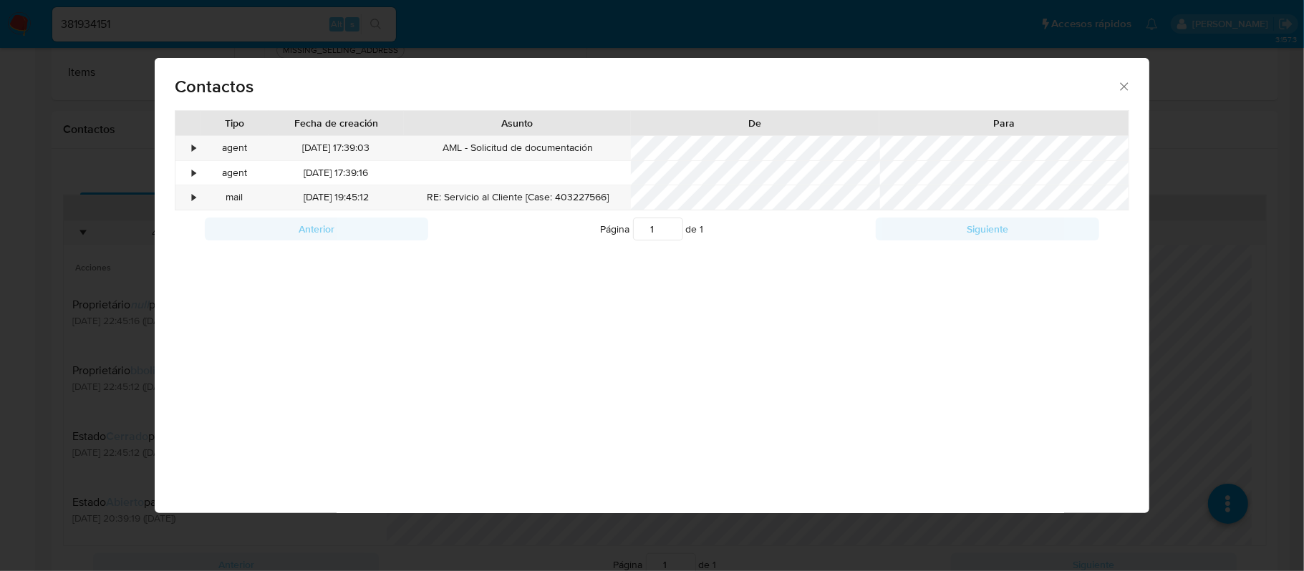
click at [35, 185] on div "Contactos Tipo Fecha de creación Asunto De Para • agent 01/09/2025 17:39:03 AML…" at bounding box center [652, 285] width 1304 height 571
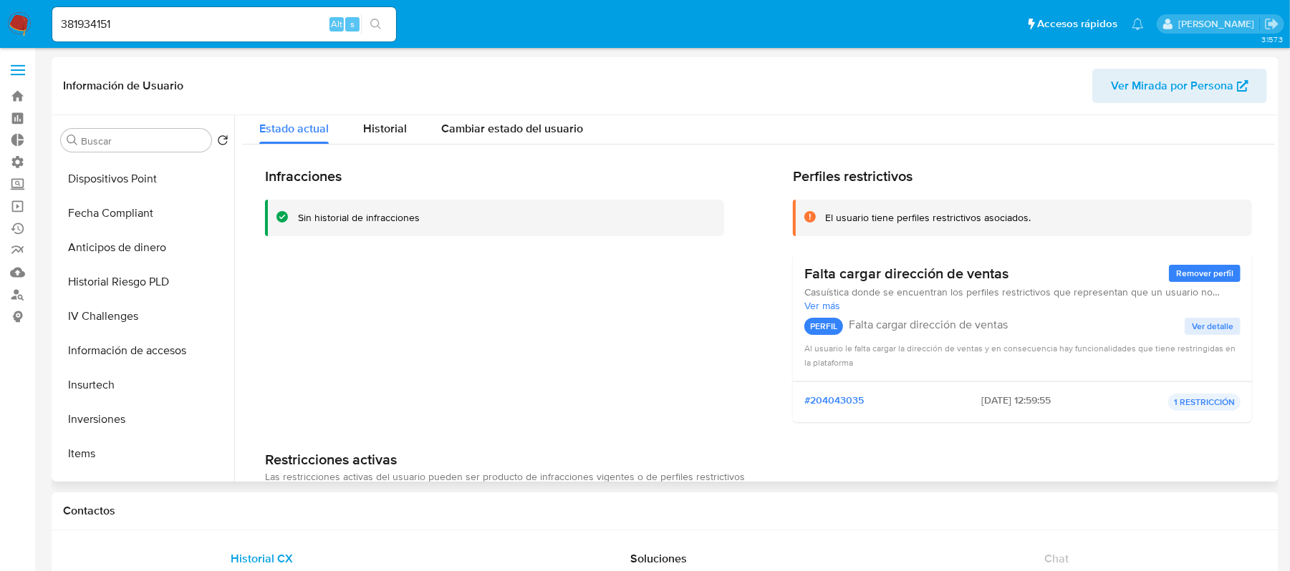
scroll to position [0, 0]
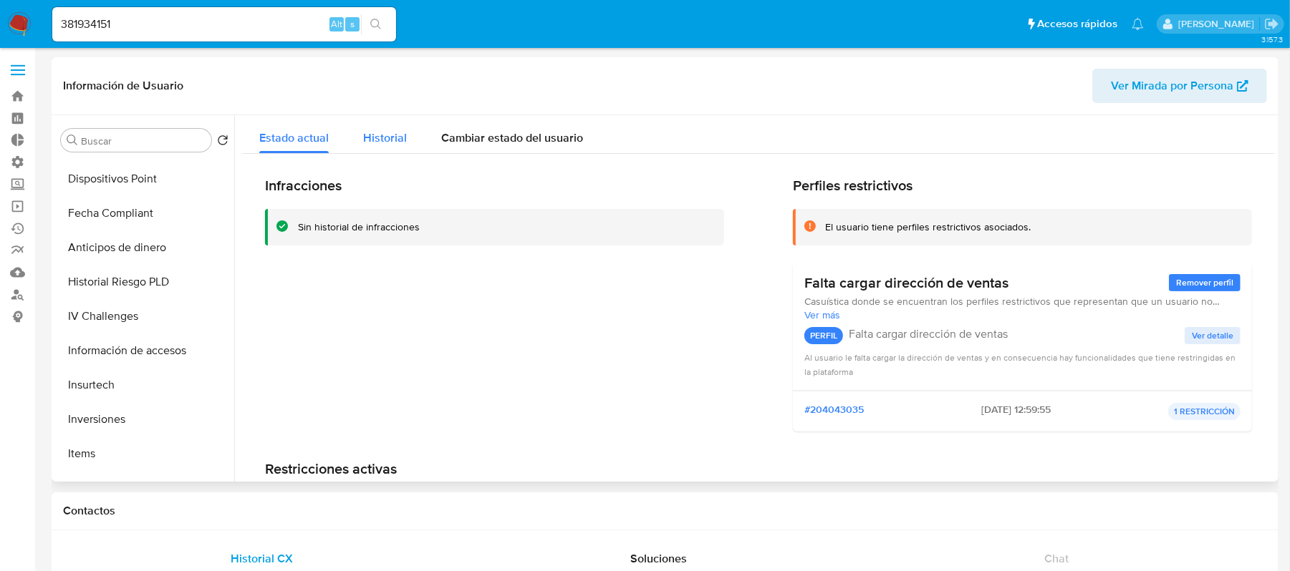
click at [380, 132] on span "Historial" at bounding box center [385, 138] width 44 height 16
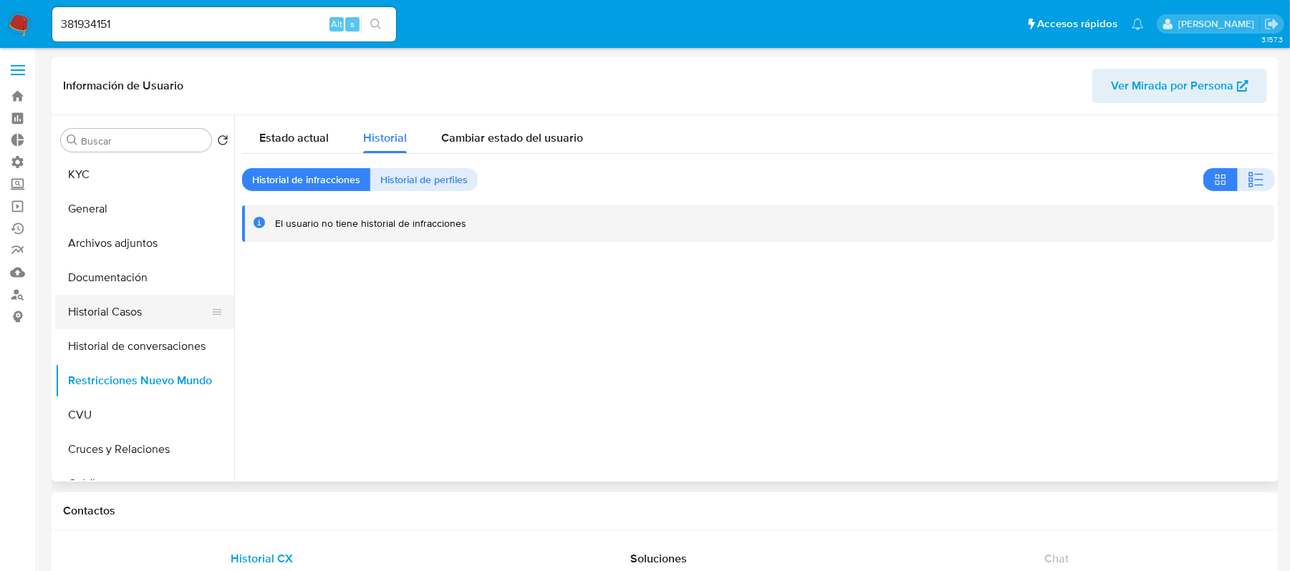
click at [145, 324] on button "Historial Casos" at bounding box center [139, 312] width 168 height 34
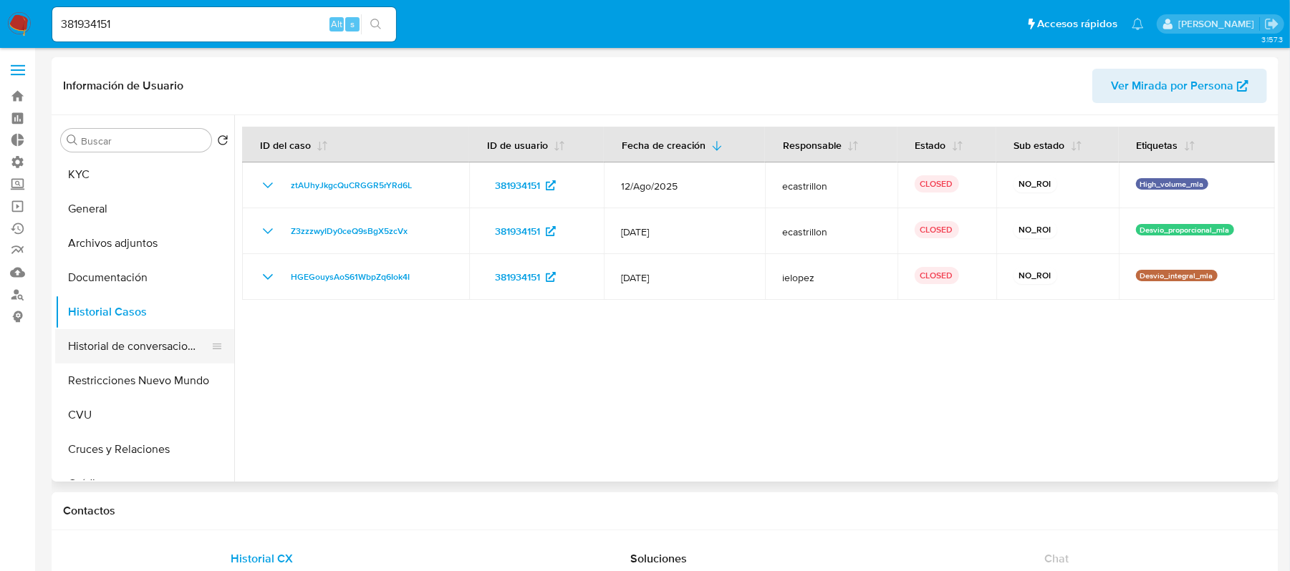
click at [156, 351] on button "Historial de conversaciones" at bounding box center [139, 346] width 168 height 34
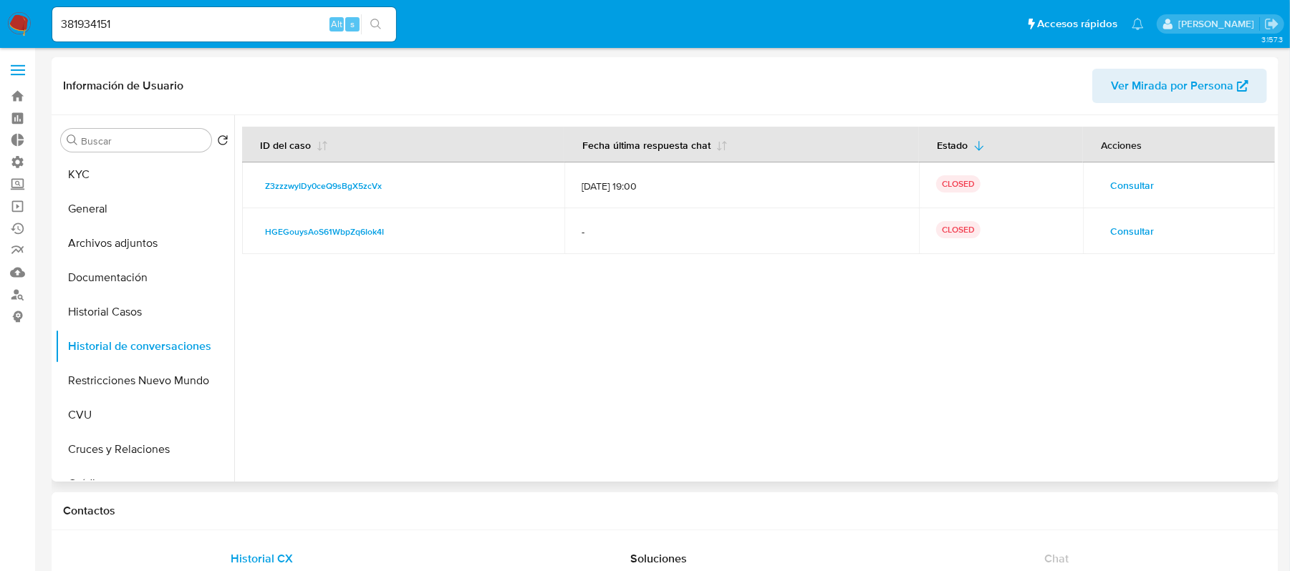
click at [1094, 183] on td "Consultar" at bounding box center [1179, 186] width 192 height 46
click at [1104, 183] on button "Consultar" at bounding box center [1132, 185] width 64 height 23
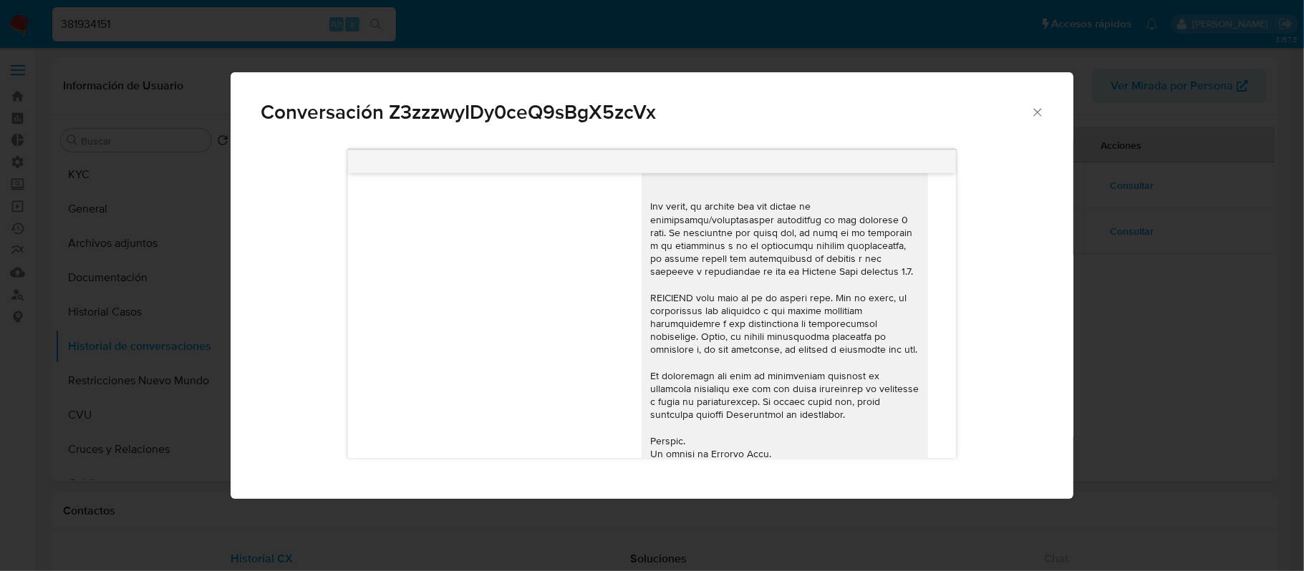
scroll to position [414, 0]
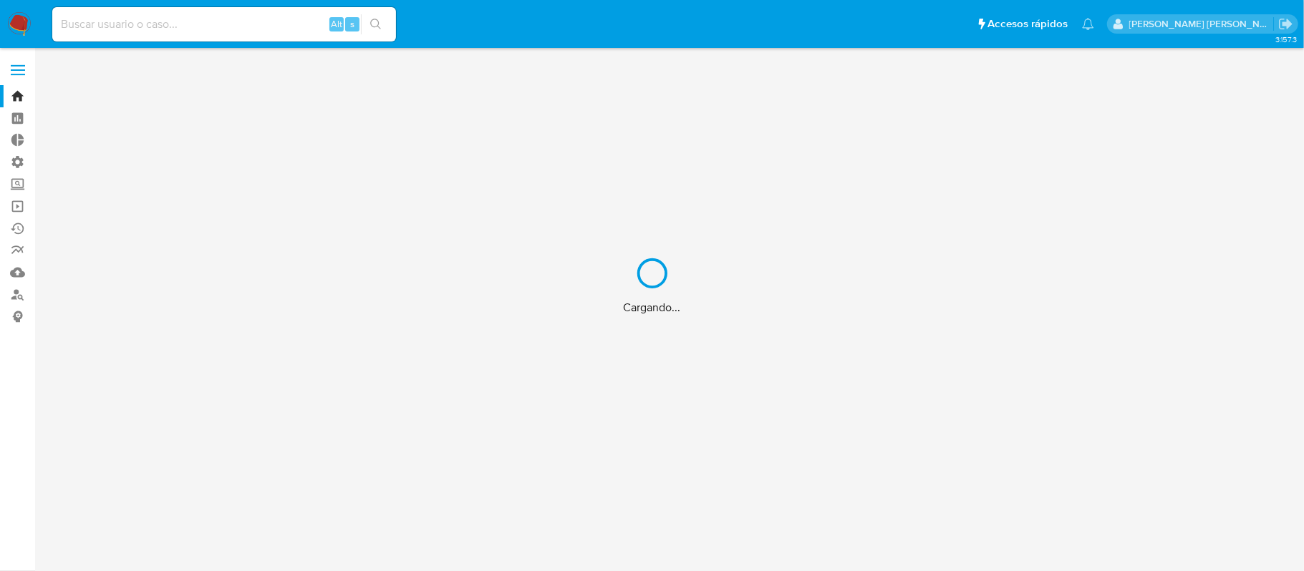
click at [178, 24] on div "Cargando..." at bounding box center [652, 285] width 1304 height 571
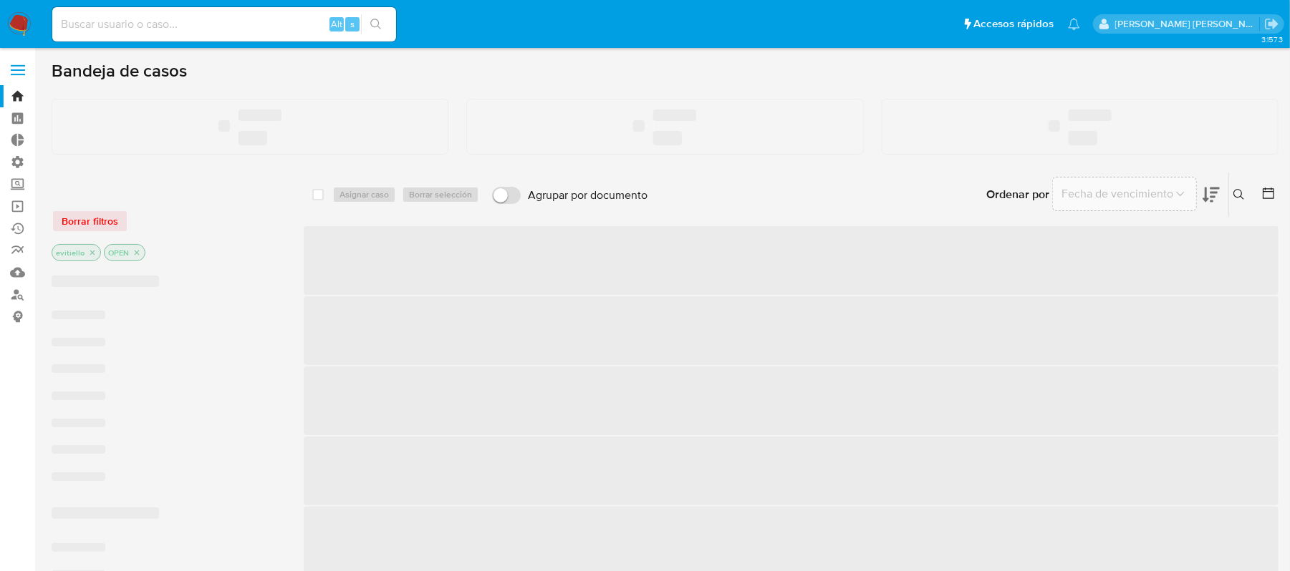
click at [178, 24] on input at bounding box center [224, 24] width 344 height 19
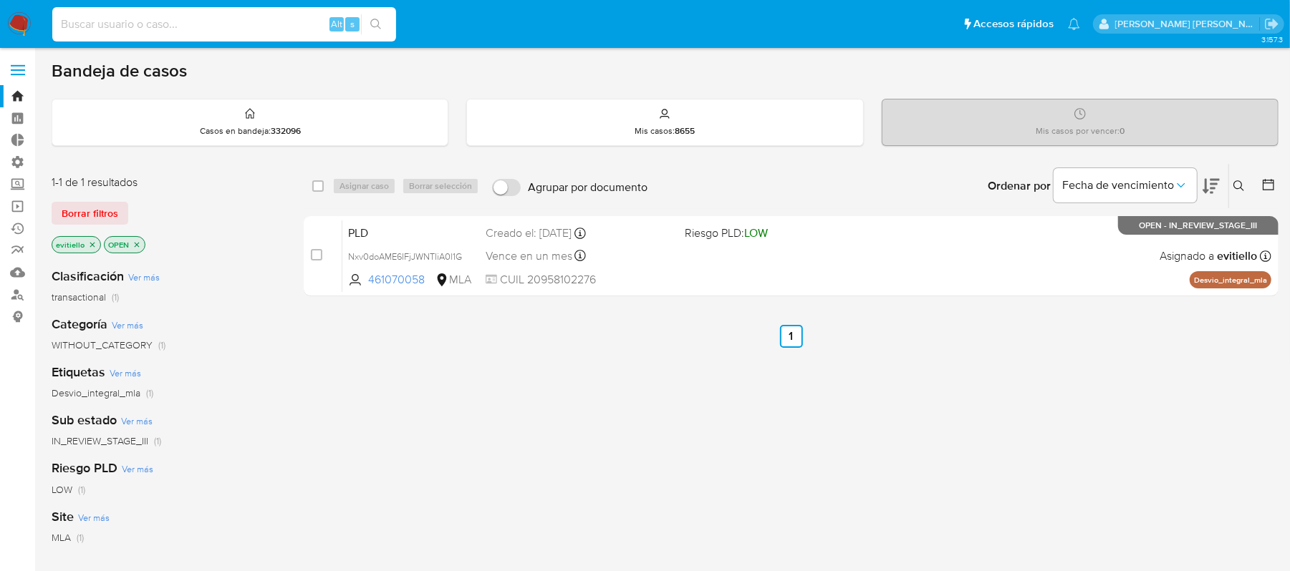
paste input "1922753272"
type input "1922753272"
click at [373, 30] on button "search-icon" at bounding box center [375, 24] width 29 height 20
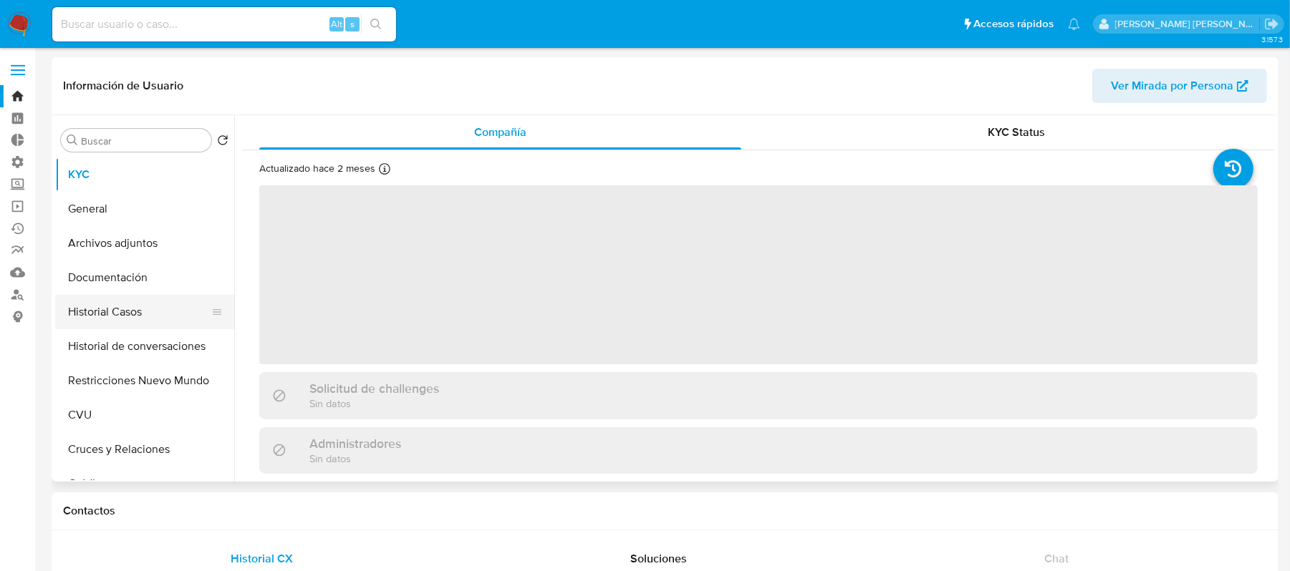
click at [143, 313] on button "Historial Casos" at bounding box center [139, 312] width 168 height 34
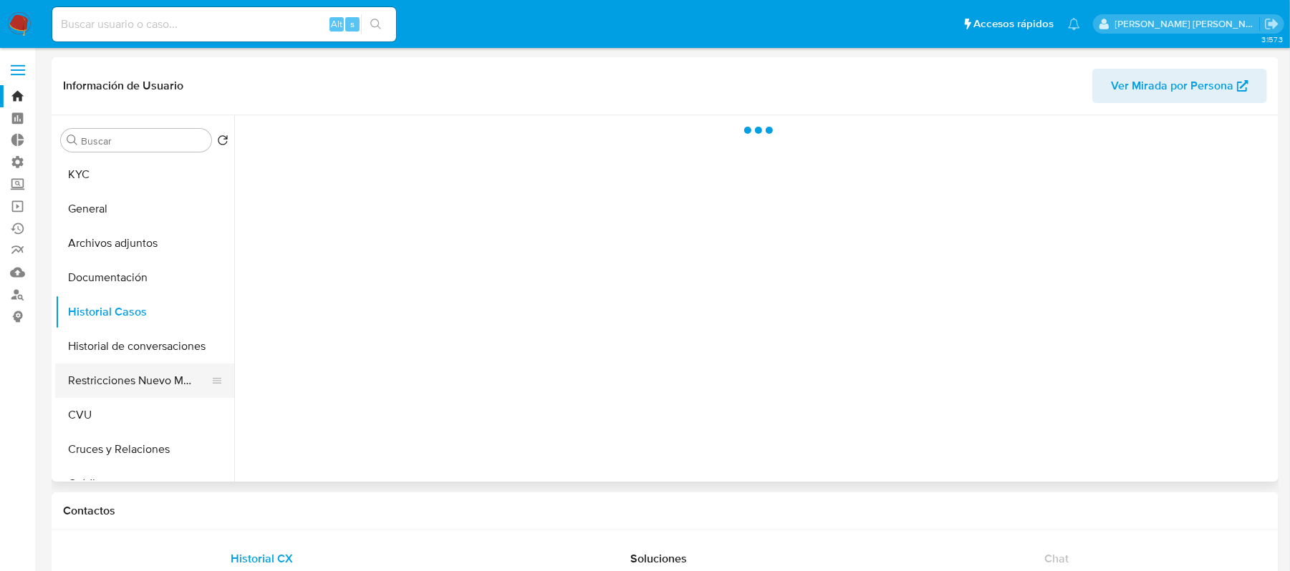
select select "10"
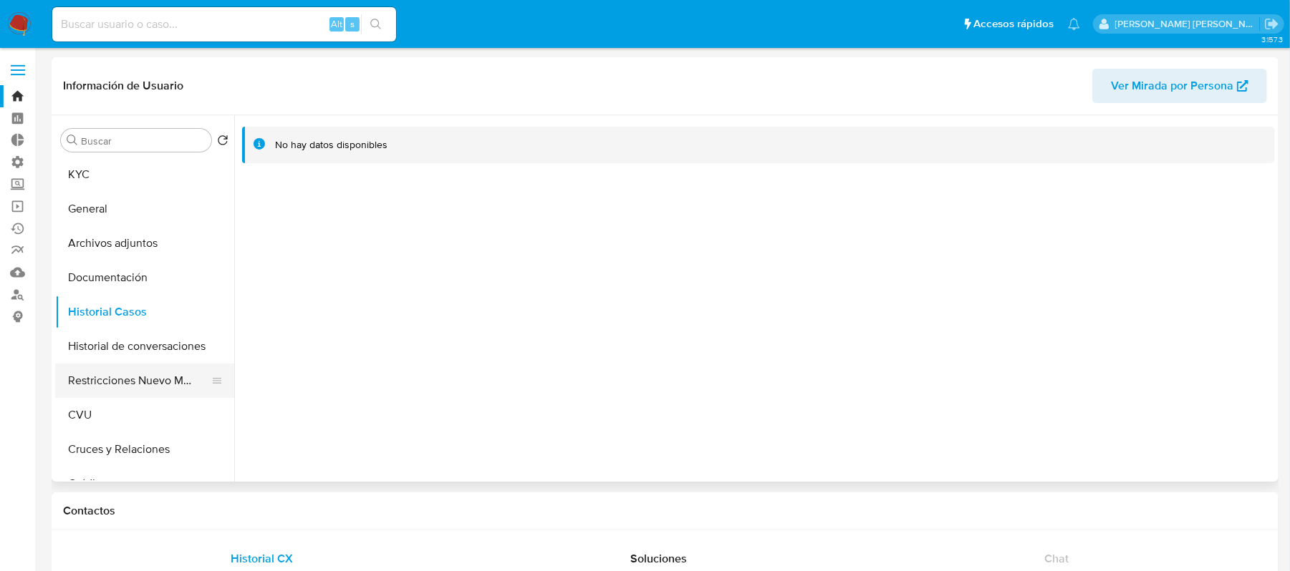
click at [162, 380] on button "Restricciones Nuevo Mundo" at bounding box center [139, 381] width 168 height 34
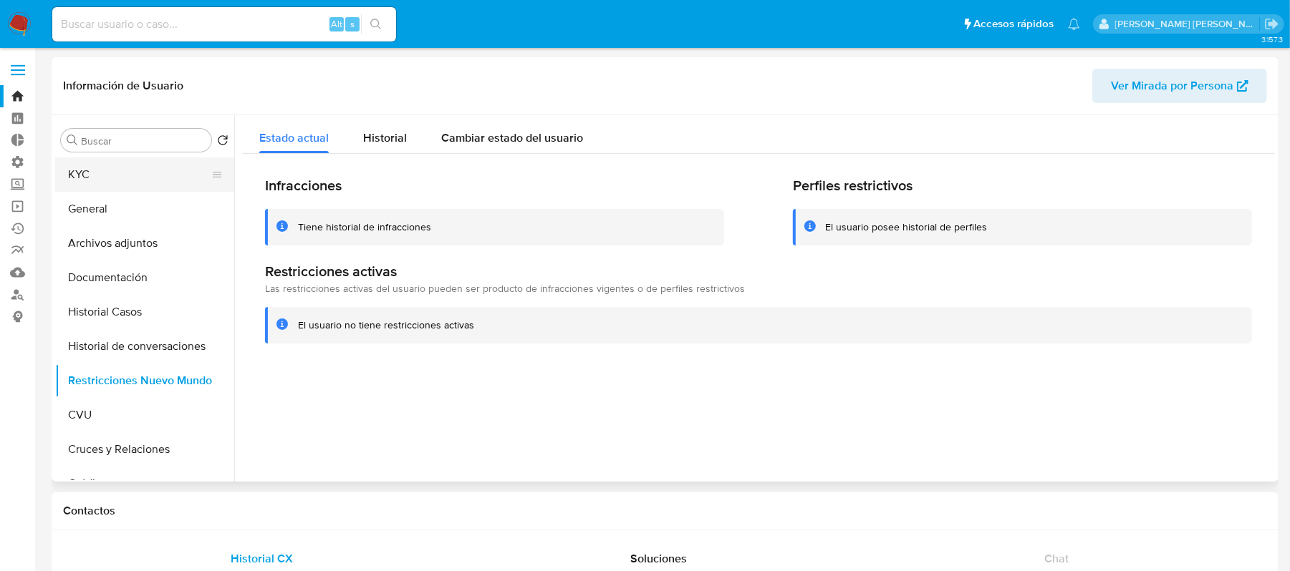
click at [166, 175] on button "KYC" at bounding box center [139, 175] width 168 height 34
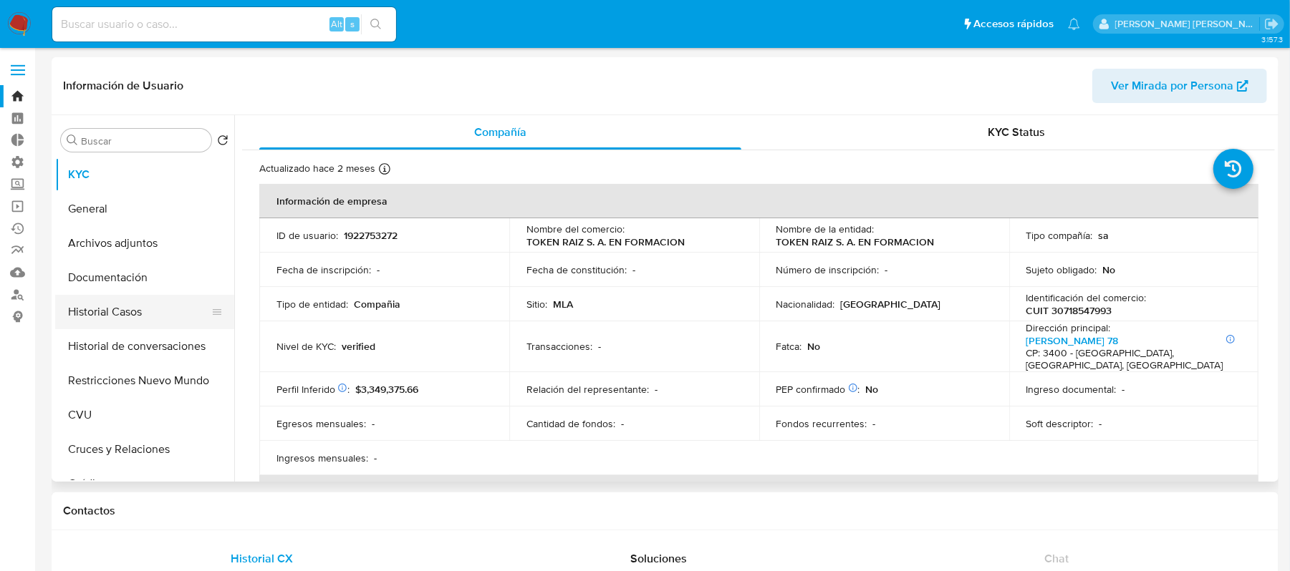
click at [176, 312] on button "Historial Casos" at bounding box center [139, 312] width 168 height 34
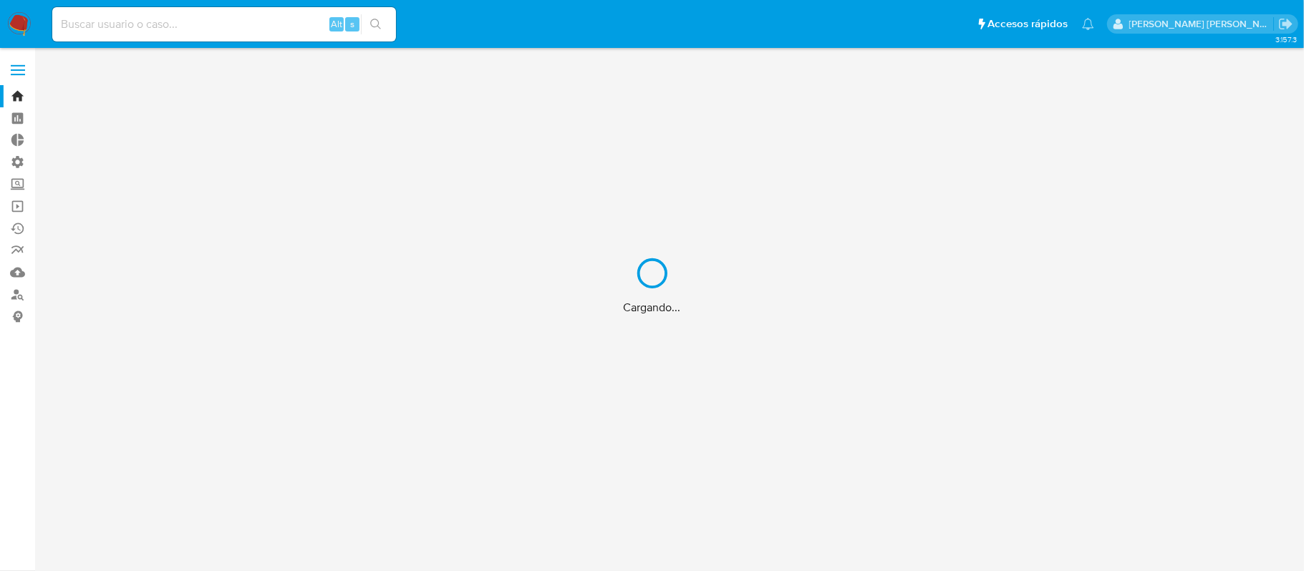
click at [225, 21] on div "Cargando..." at bounding box center [652, 285] width 1304 height 571
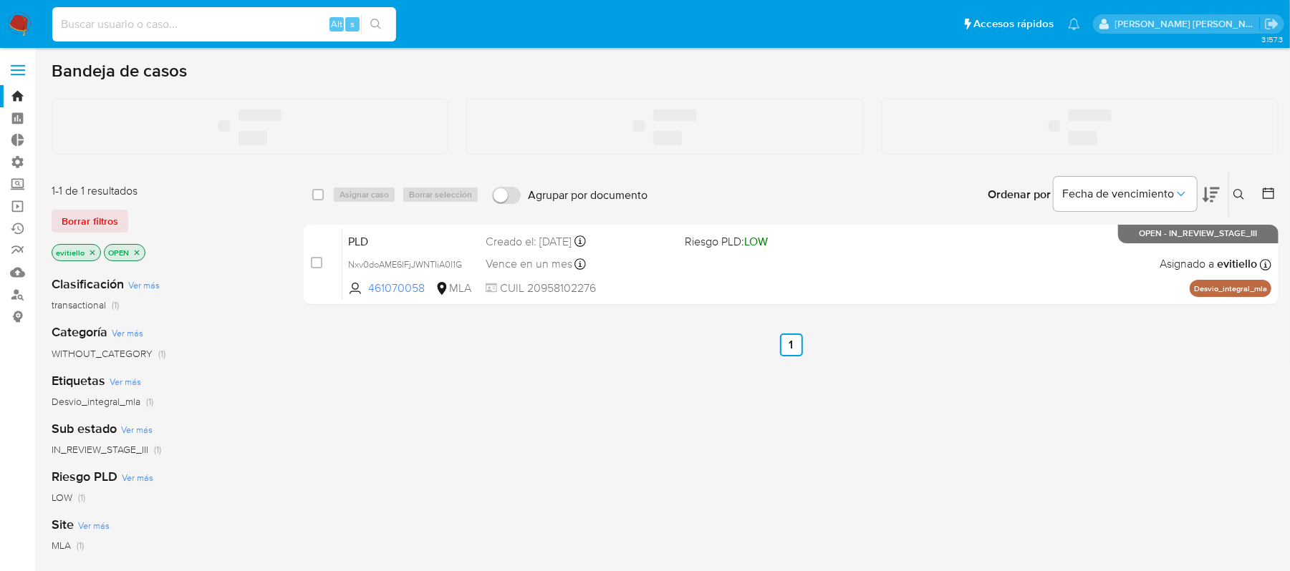
click at [228, 24] on input at bounding box center [224, 24] width 344 height 19
paste input "1203202993"
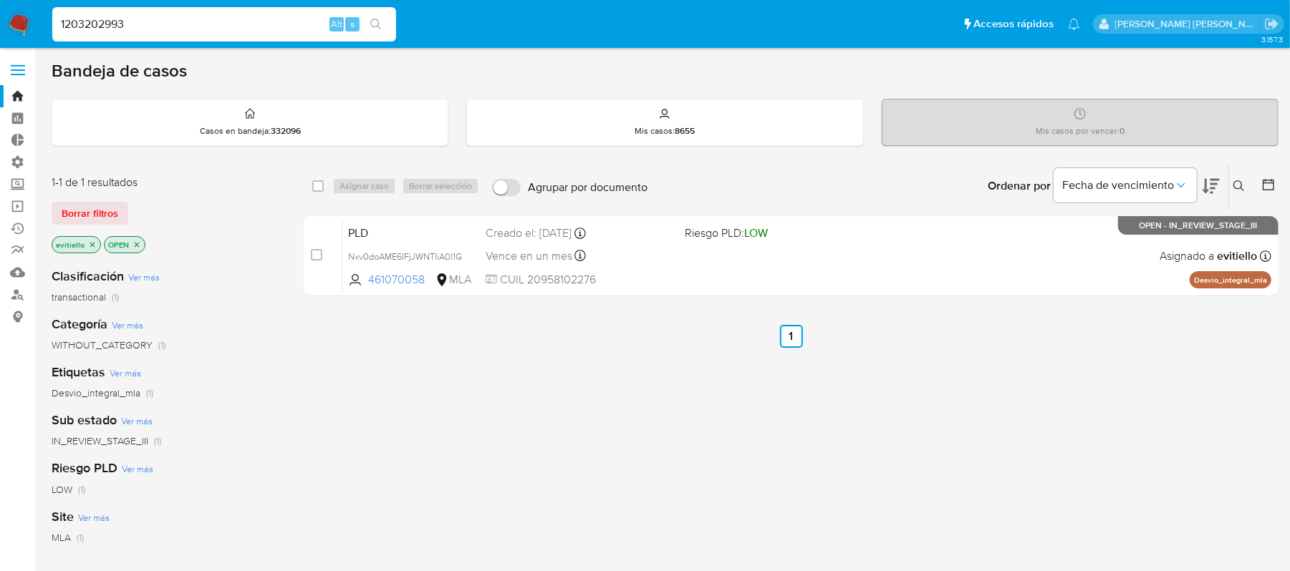
type input "1203202993"
click at [385, 21] on button "search-icon" at bounding box center [375, 24] width 29 height 20
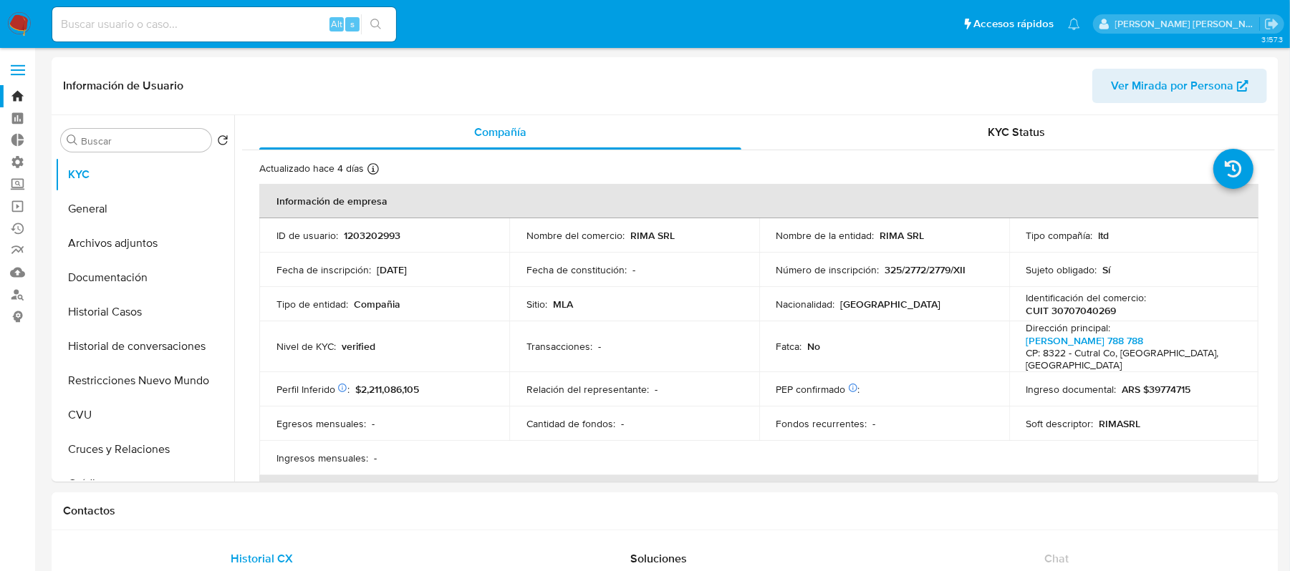
select select "10"
click at [127, 381] on button "Restricciones Nuevo Mundo" at bounding box center [139, 381] width 168 height 34
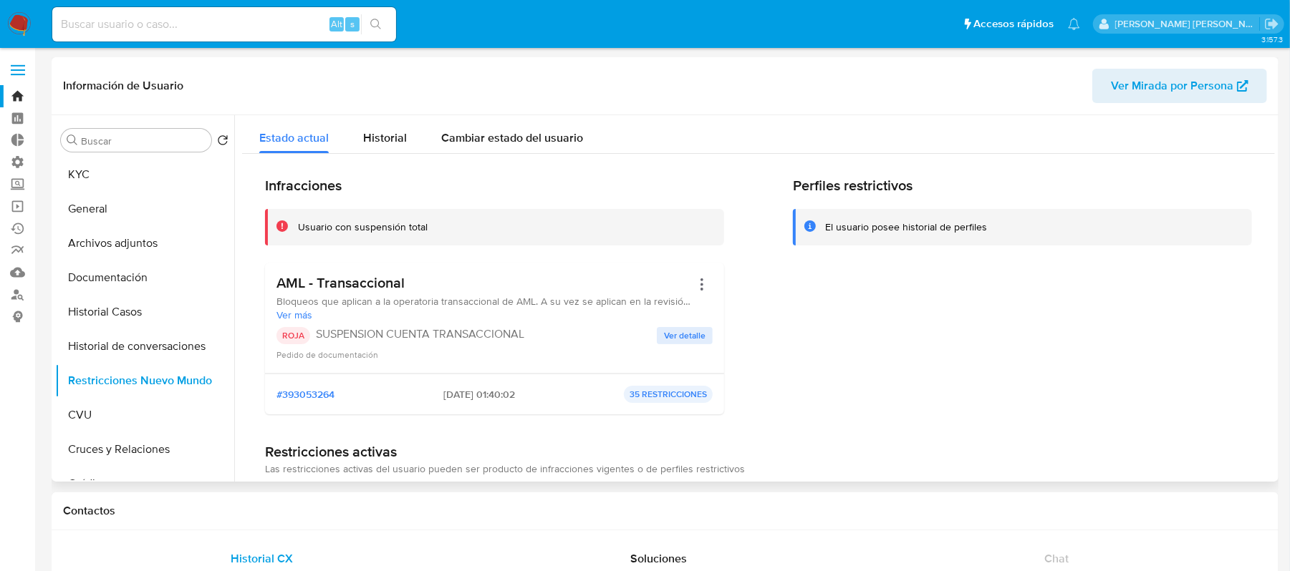
click at [696, 329] on span "Ver detalle" at bounding box center [685, 336] width 42 height 14
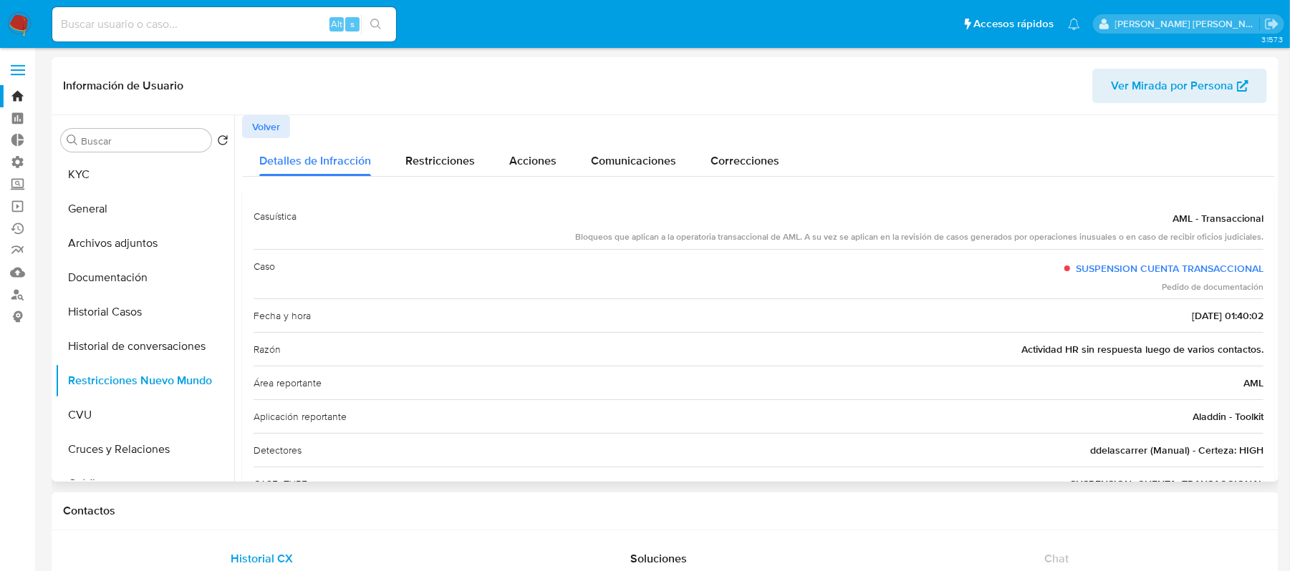
drag, startPoint x: 1018, startPoint y: 356, endPoint x: 1076, endPoint y: 359, distance: 58.1
click at [1076, 359] on div "Razón Actividad HR sin respuesta luego de varios contactos." at bounding box center [758, 349] width 1010 height 34
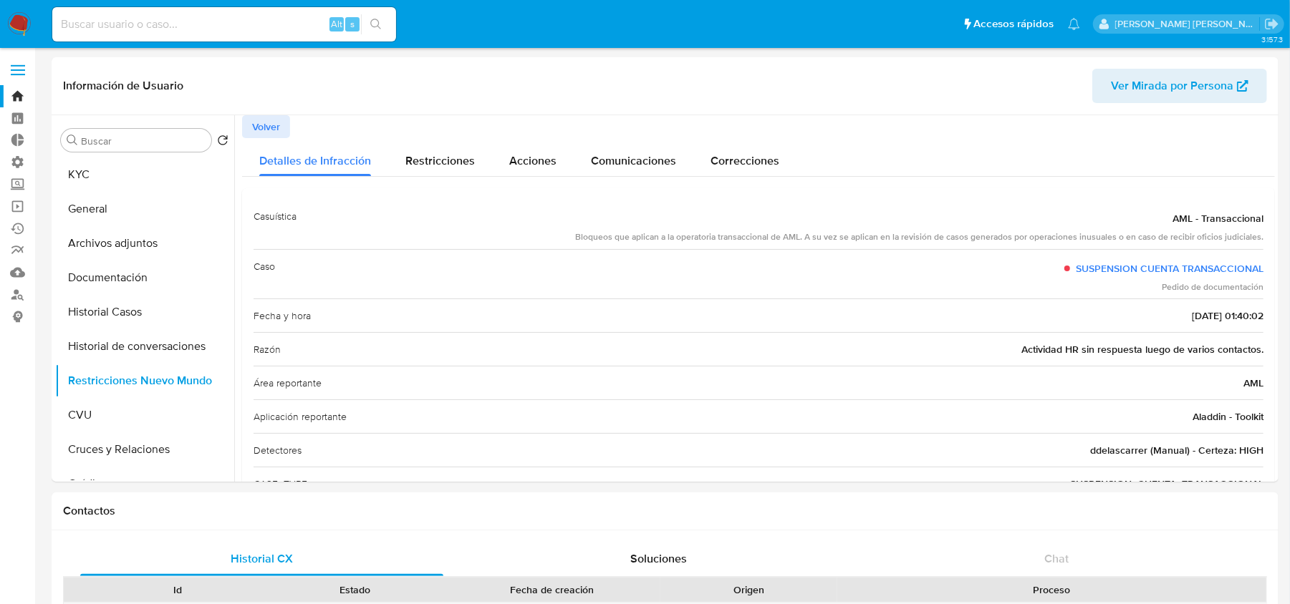
click at [30, 16] on img at bounding box center [19, 24] width 24 height 24
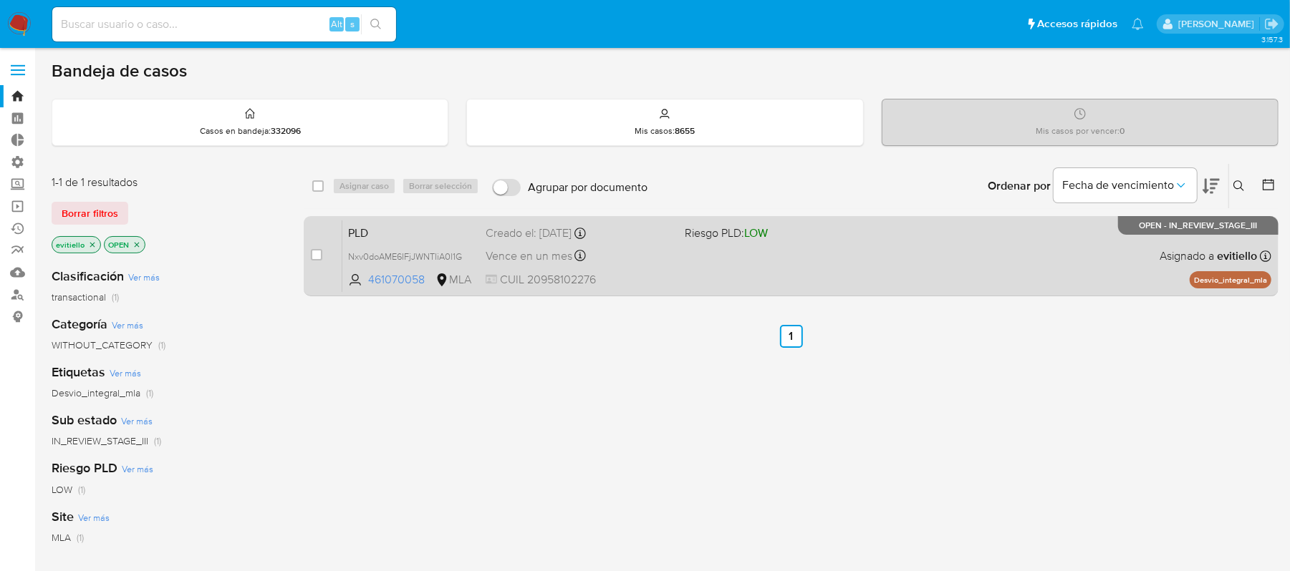
click at [1091, 272] on div "PLD Nxv0doAME6IFjJWNTIiA0l1G 461070058 MLA Riesgo PLD: LOW Creado el: [DATE] Cr…" at bounding box center [806, 256] width 929 height 72
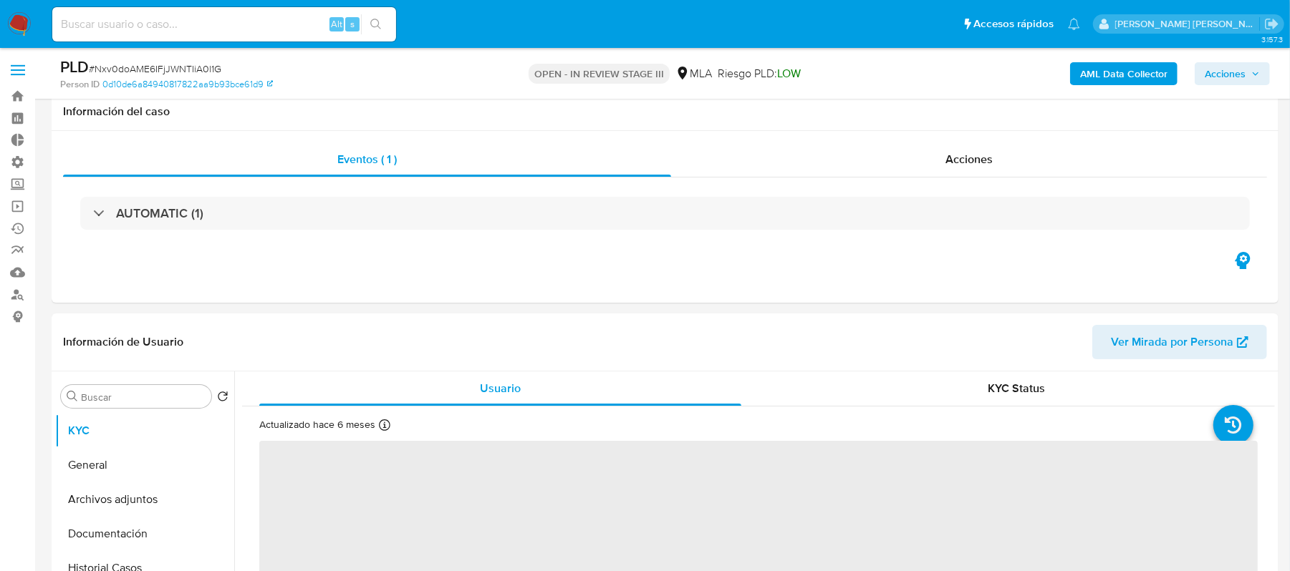
scroll to position [477, 0]
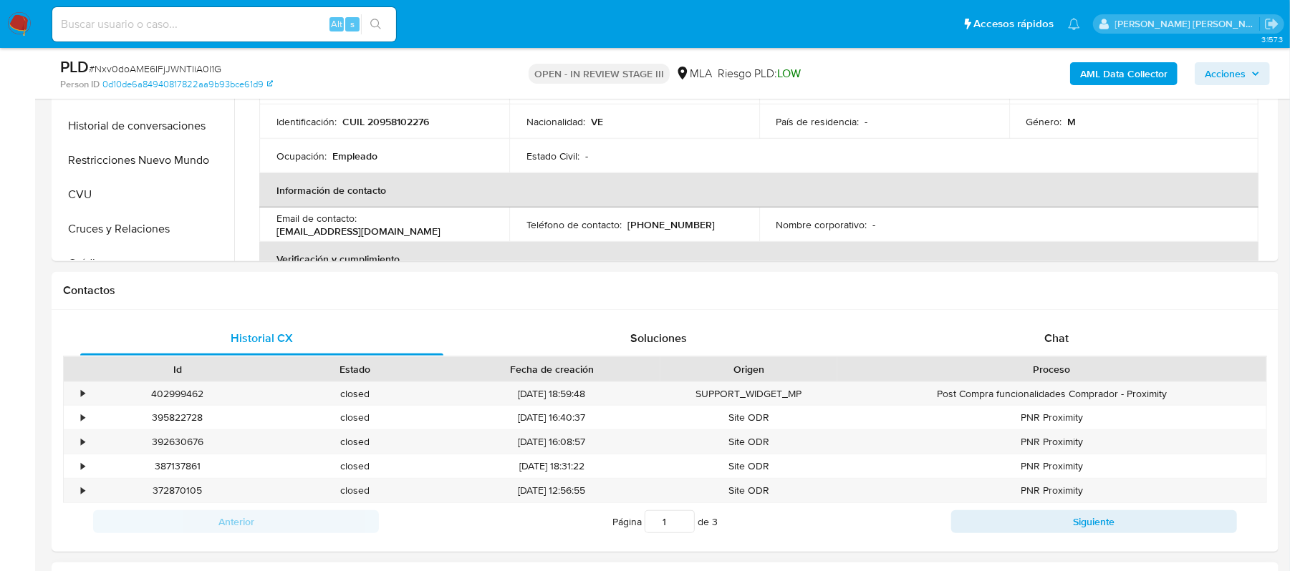
select select "10"
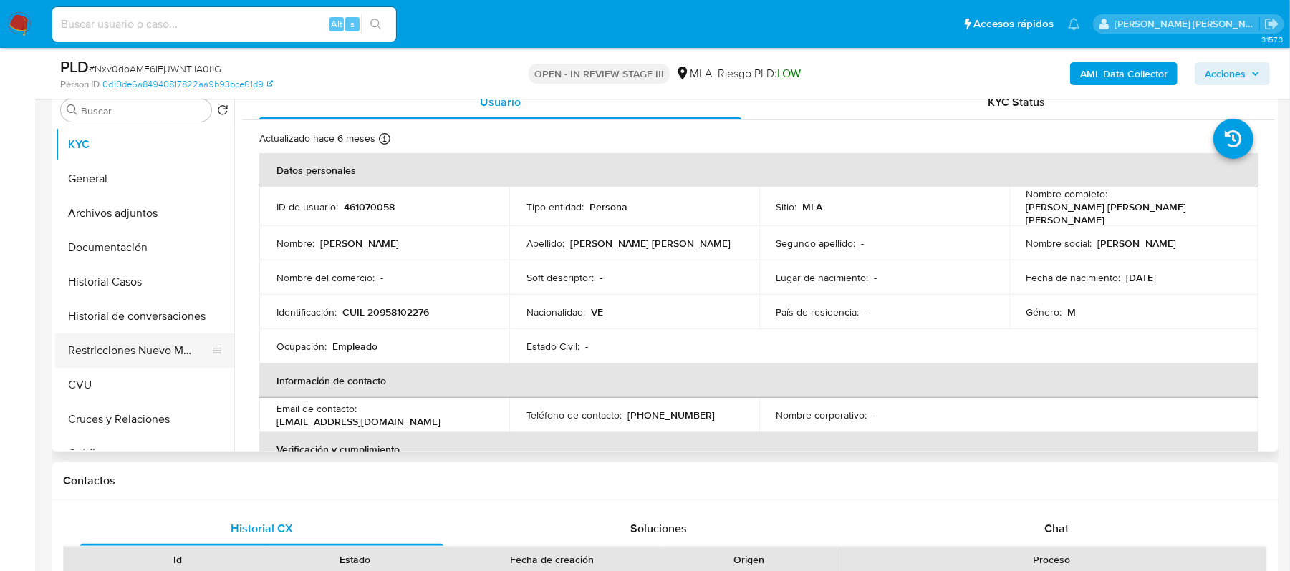
click at [156, 350] on button "Restricciones Nuevo Mundo" at bounding box center [139, 351] width 168 height 34
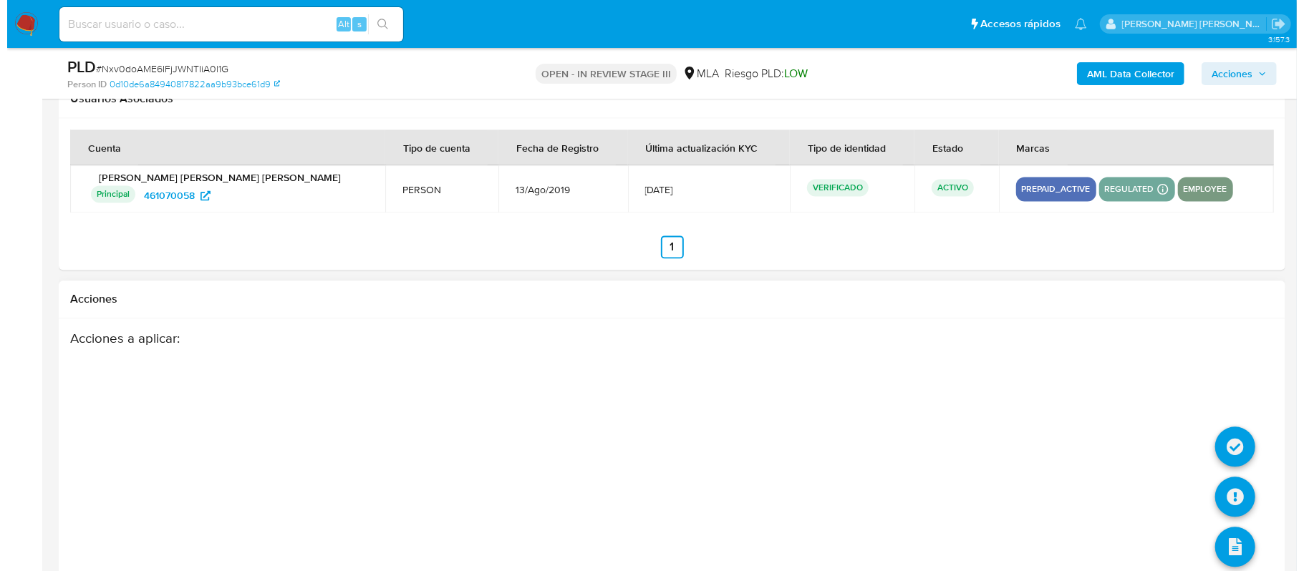
scroll to position [2251, 0]
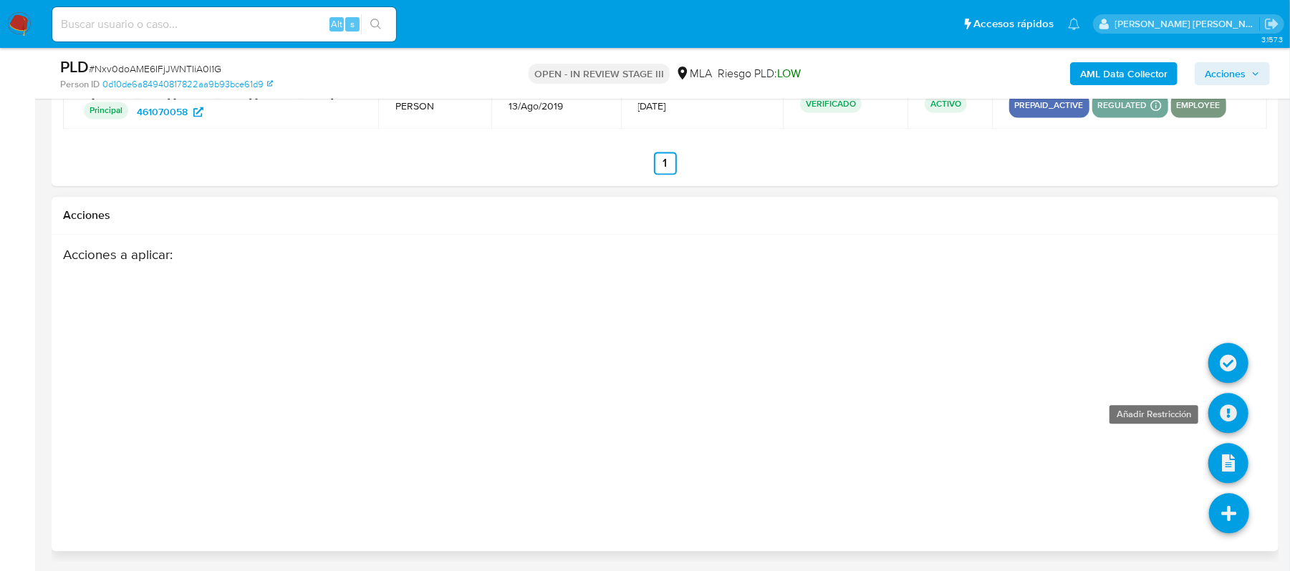
click at [1227, 418] on icon at bounding box center [1228, 413] width 40 height 40
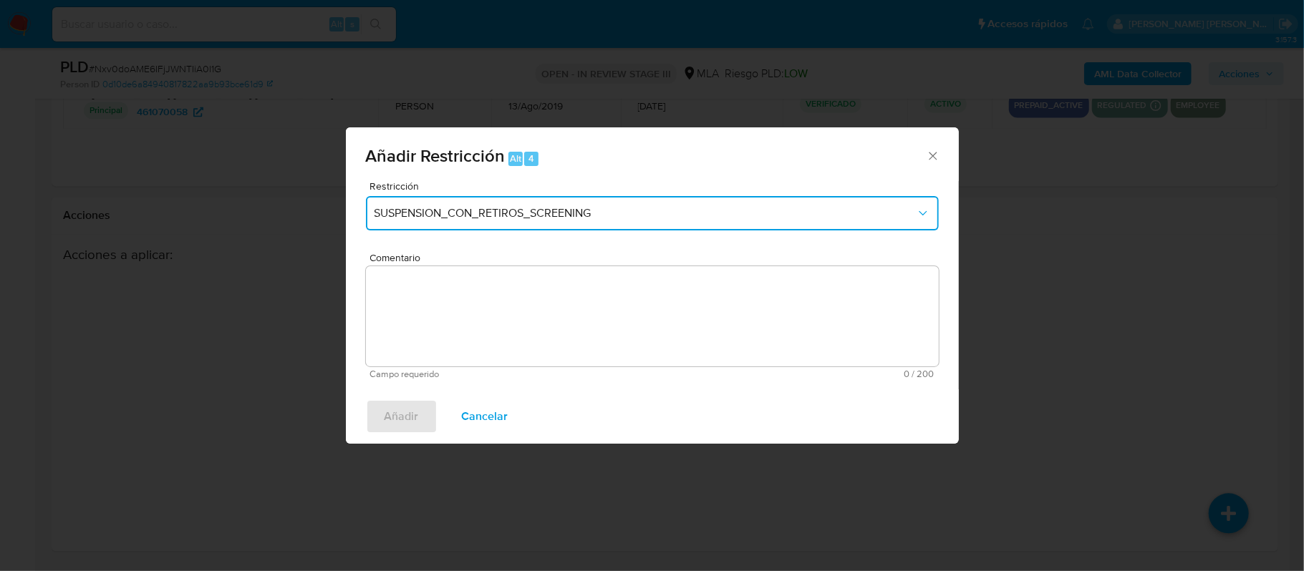
click at [571, 201] on button "SUSPENSION_CON_RETIROS_SCREENING" at bounding box center [652, 213] width 573 height 34
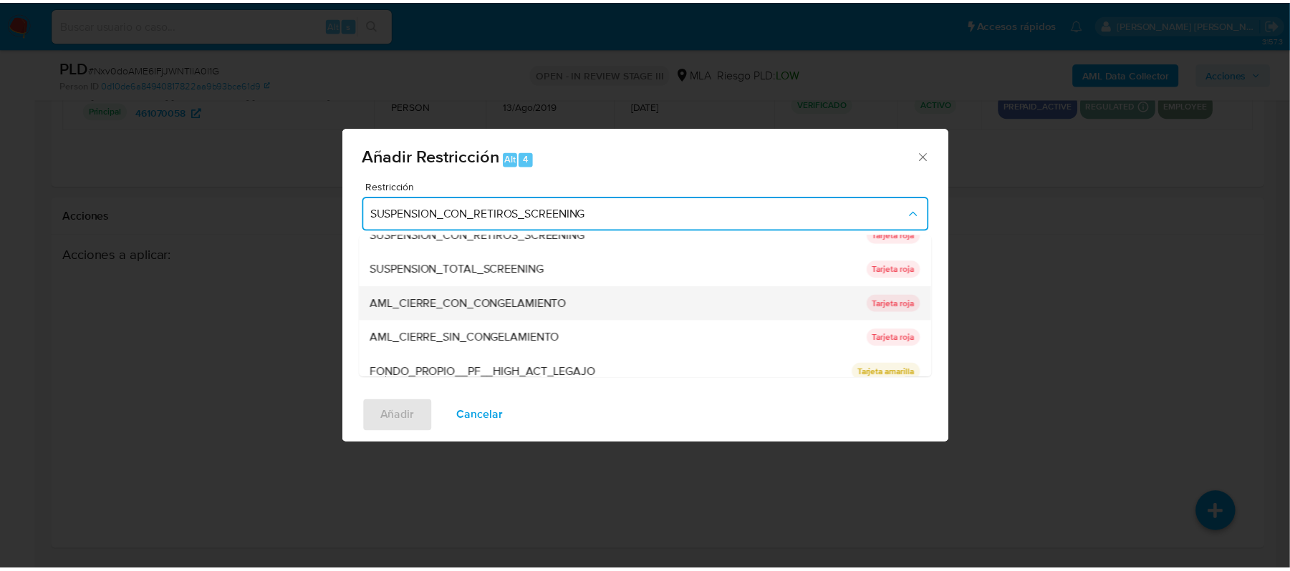
scroll to position [0, 0]
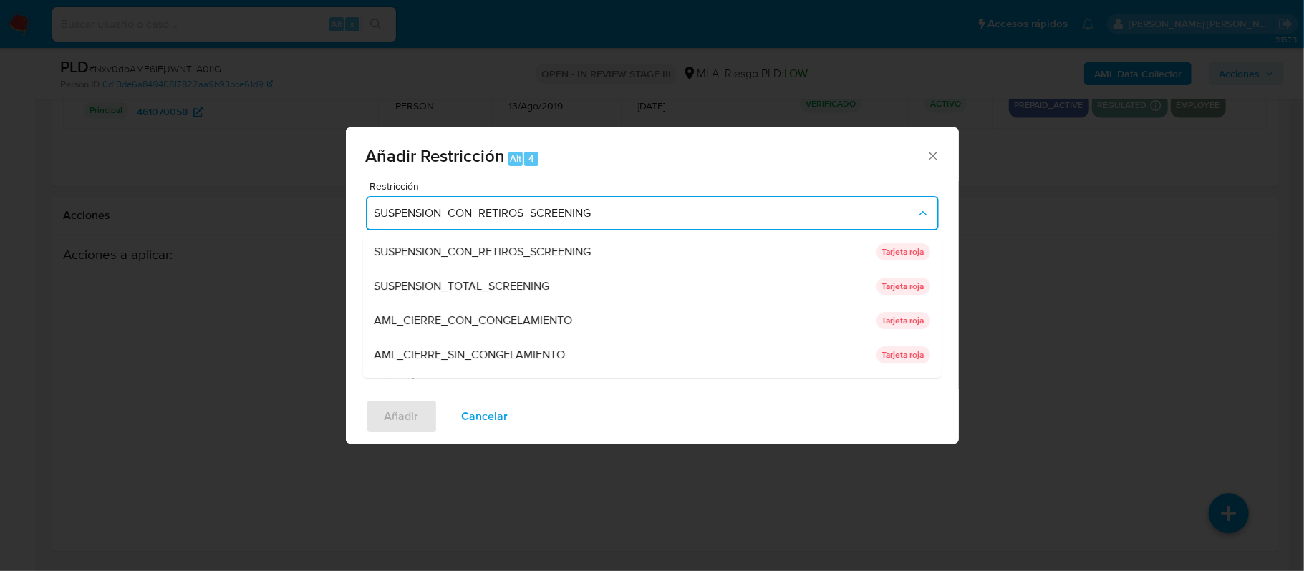
click at [610, 315] on div "AML_CIERRE_CON_CONGELAMIENTO" at bounding box center [621, 321] width 493 height 34
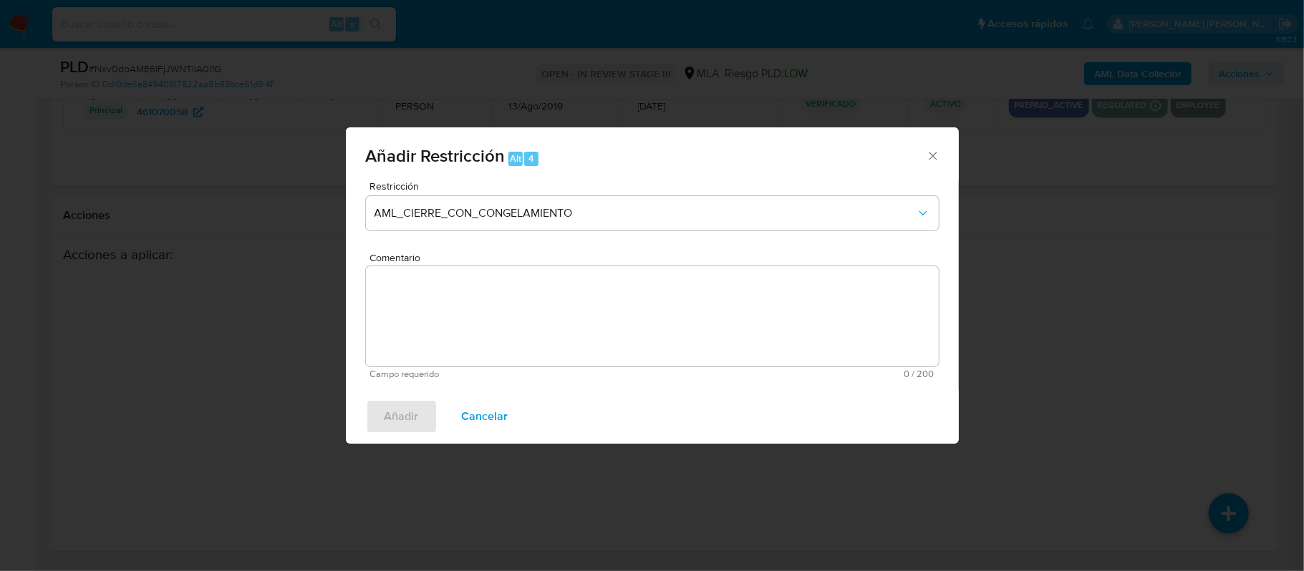
click at [934, 158] on icon "Cerrar ventana" at bounding box center [933, 157] width 8 height 8
